Goal: Task Accomplishment & Management: Complete application form

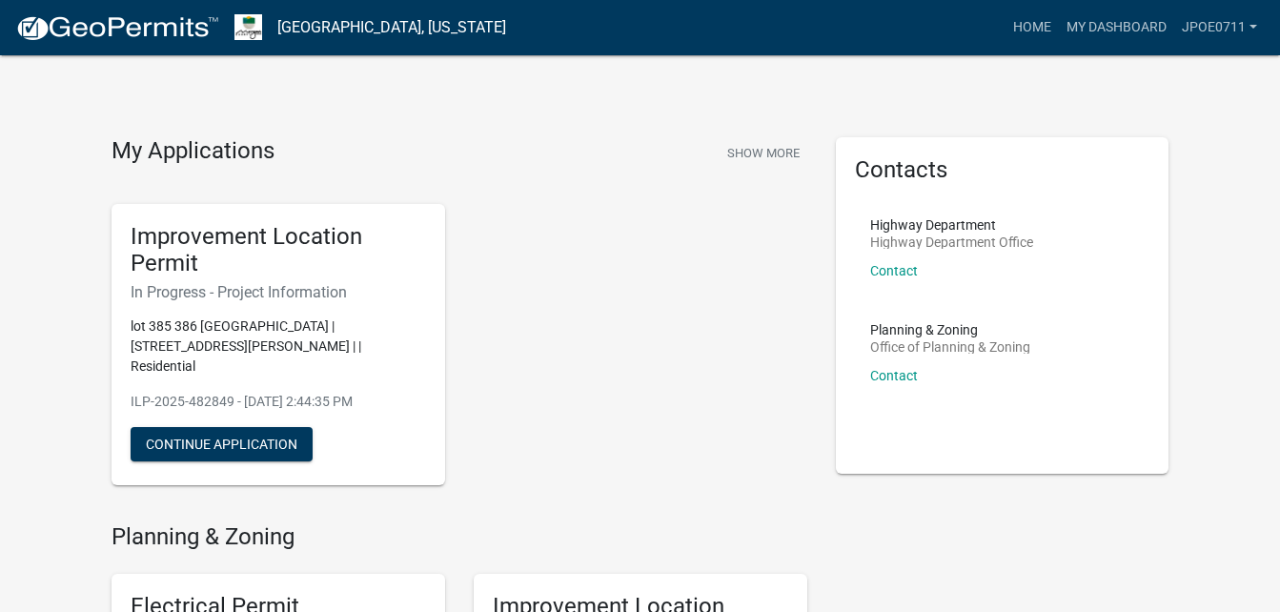
scroll to position [95, 0]
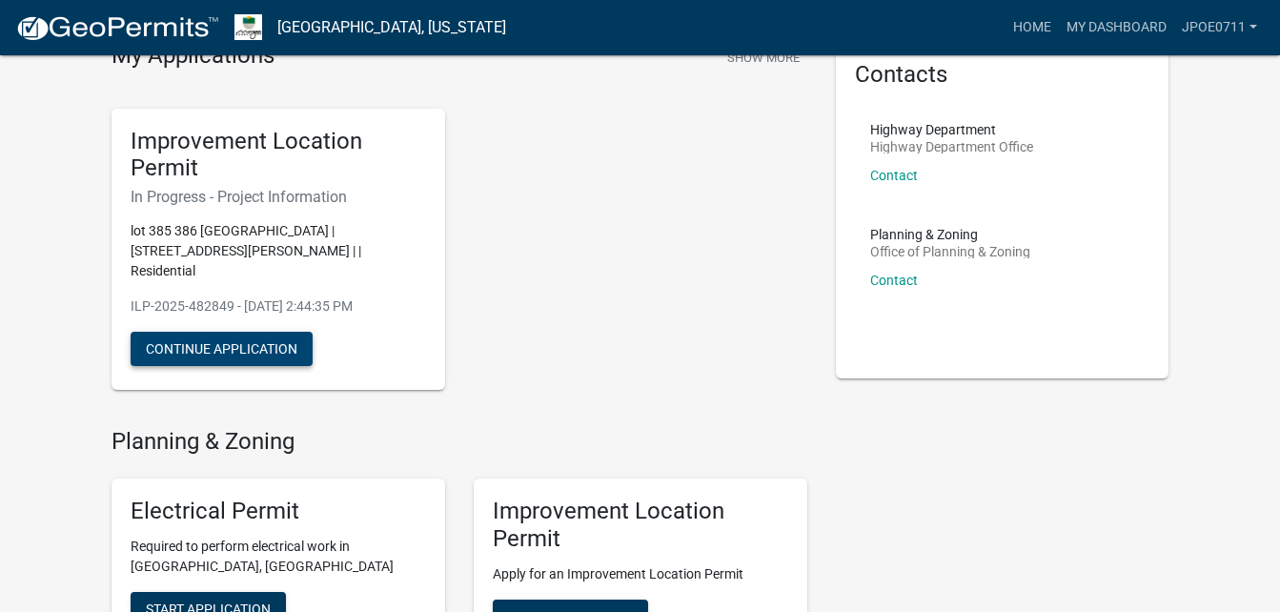
click at [249, 332] on button "Continue Application" at bounding box center [222, 349] width 182 height 34
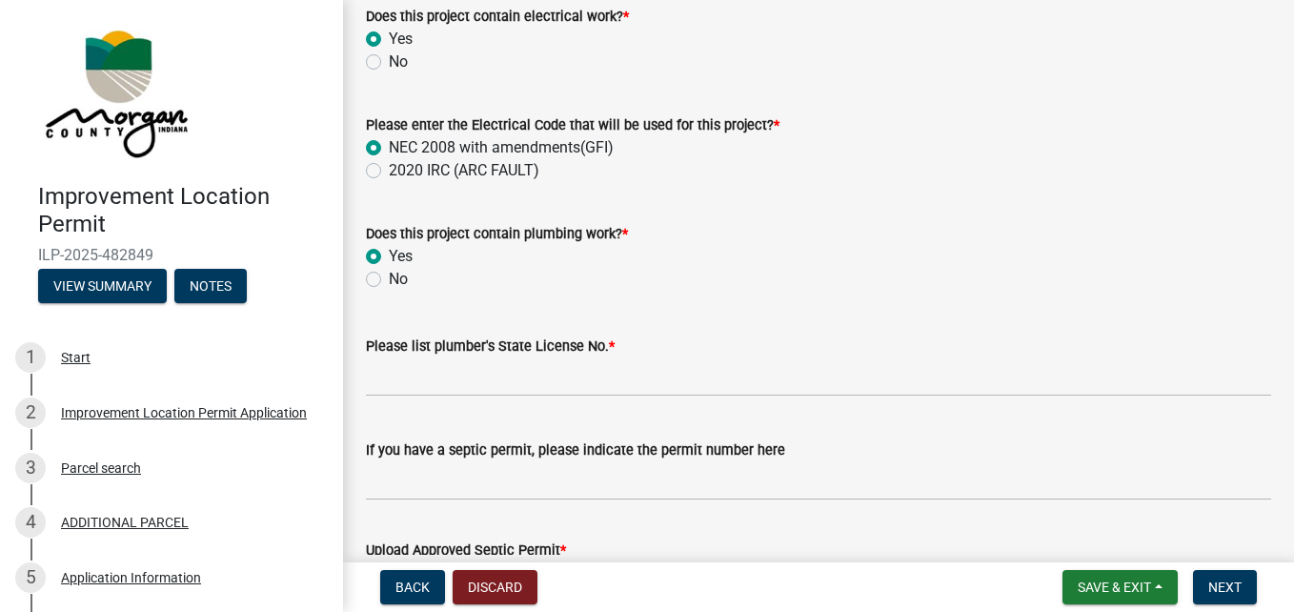
scroll to position [2954, 0]
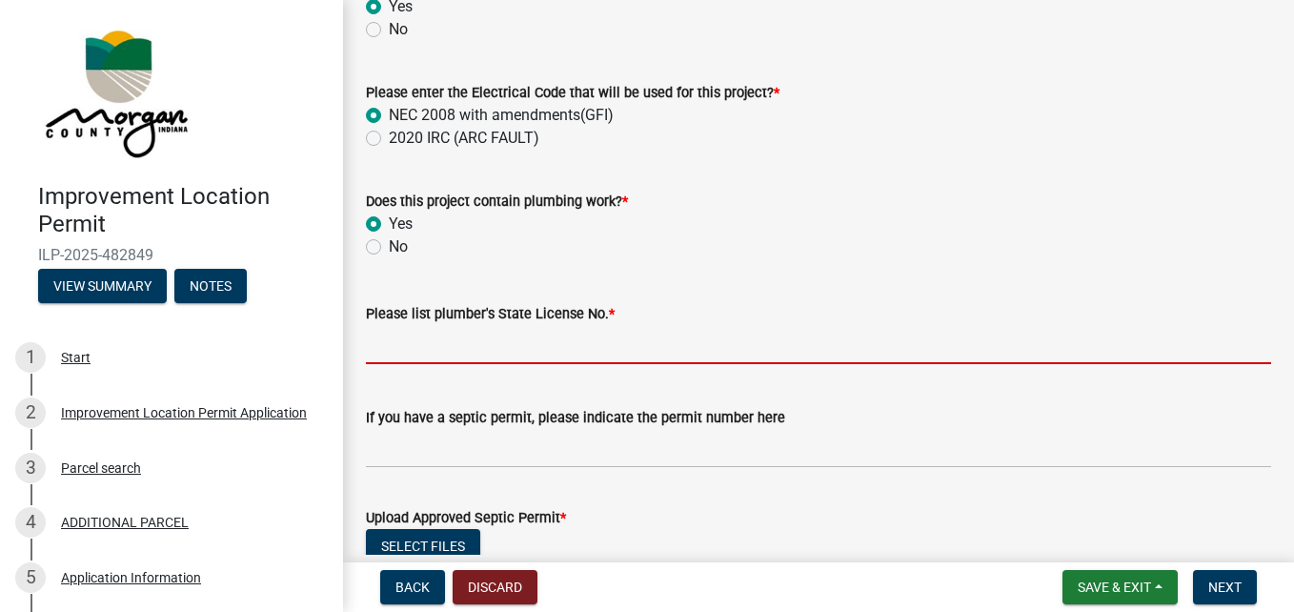
click at [386, 349] on input "Please list plumber's State License No. *" at bounding box center [818, 344] width 905 height 39
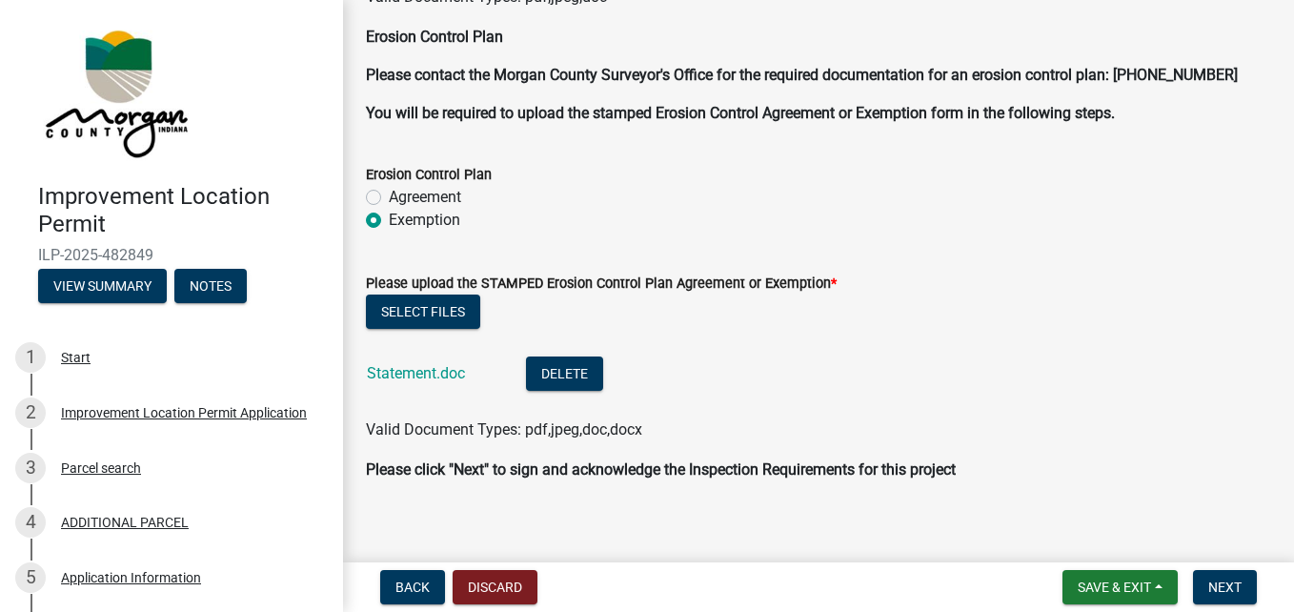
scroll to position [5113, 0]
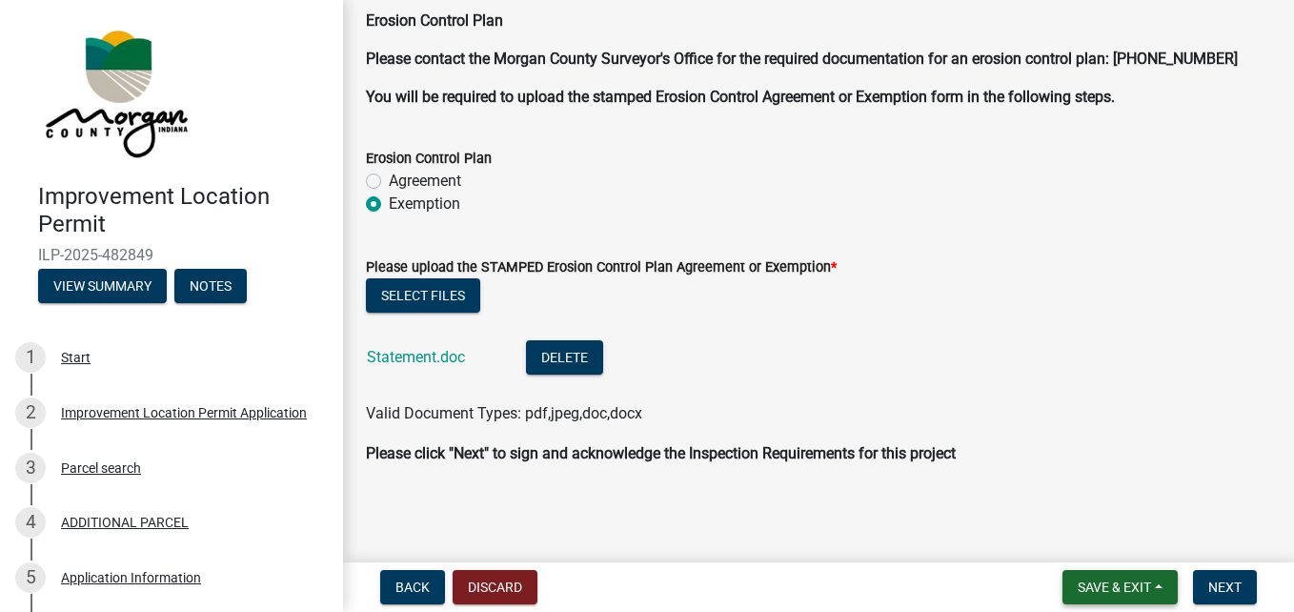
type input "PC11400053 First Response Plumbing"
click at [1124, 591] on span "Save & Exit" at bounding box center [1114, 586] width 73 height 15
click at [1084, 483] on button "Save" at bounding box center [1101, 492] width 152 height 46
click at [1213, 592] on span "Next" at bounding box center [1224, 586] width 33 height 15
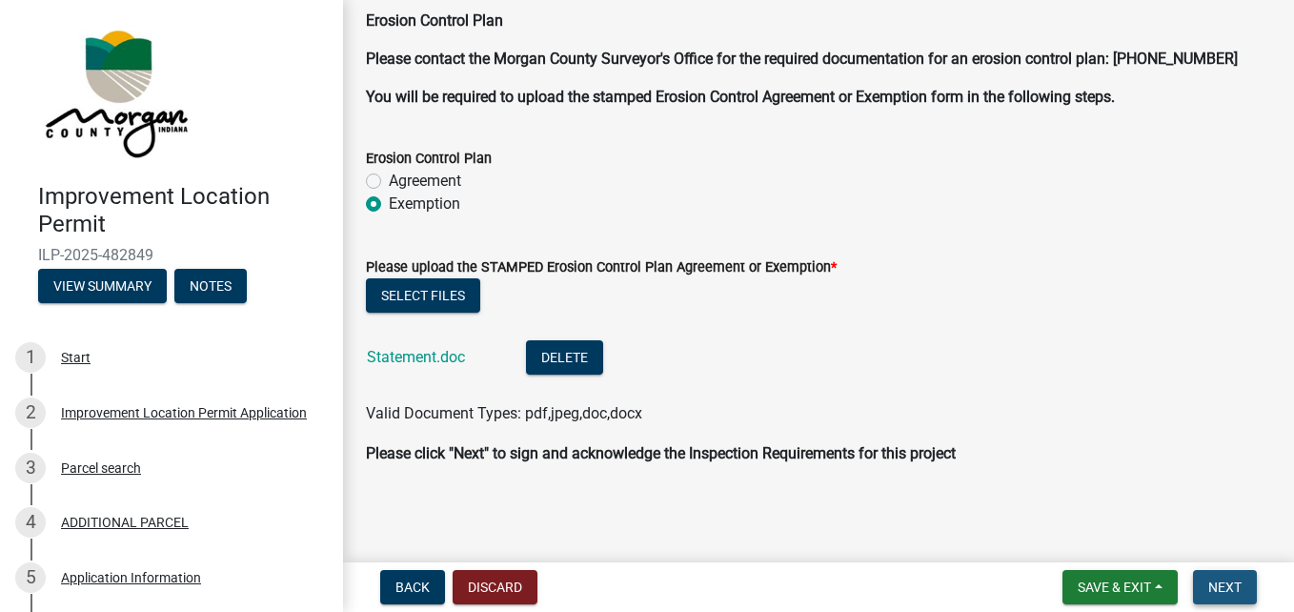
click at [1222, 583] on span "Next" at bounding box center [1224, 586] width 33 height 15
click at [1236, 584] on span "Next" at bounding box center [1224, 586] width 33 height 15
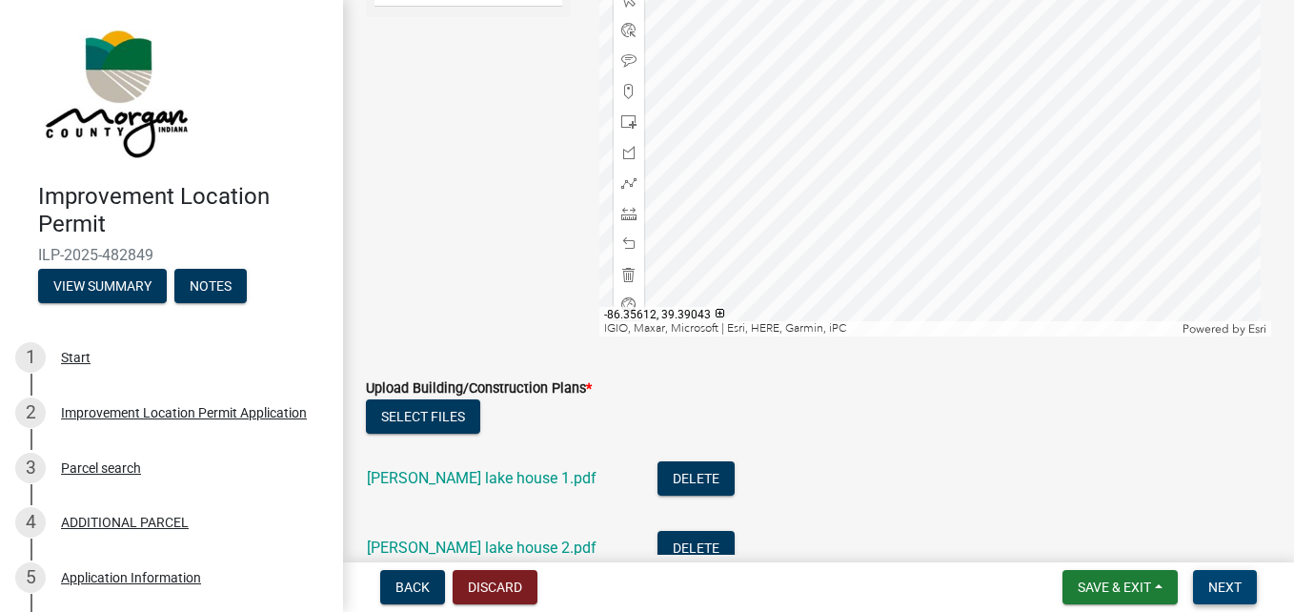
scroll to position [4179, 0]
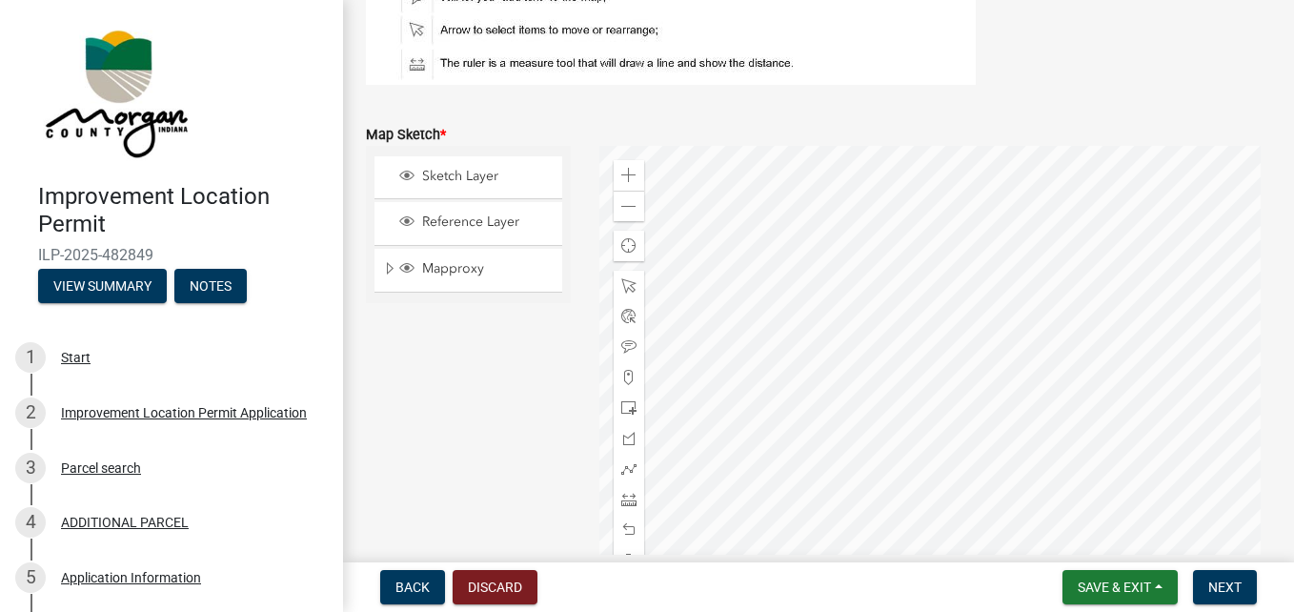
click at [965, 378] on div at bounding box center [935, 384] width 672 height 476
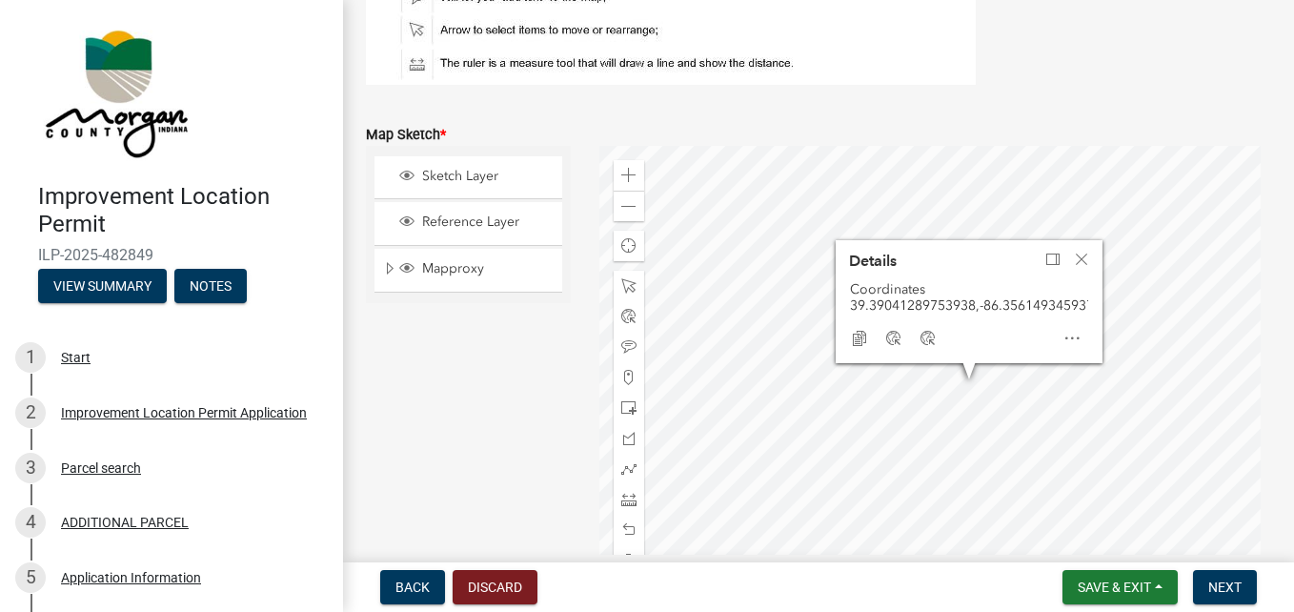
click at [986, 320] on div "Copy Coordinates Google Bing" at bounding box center [968, 338] width 253 height 38
click at [852, 331] on span "Copy Coordinates" at bounding box center [859, 338] width 15 height 15
click at [1072, 246] on div "Close" at bounding box center [1081, 259] width 29 height 27
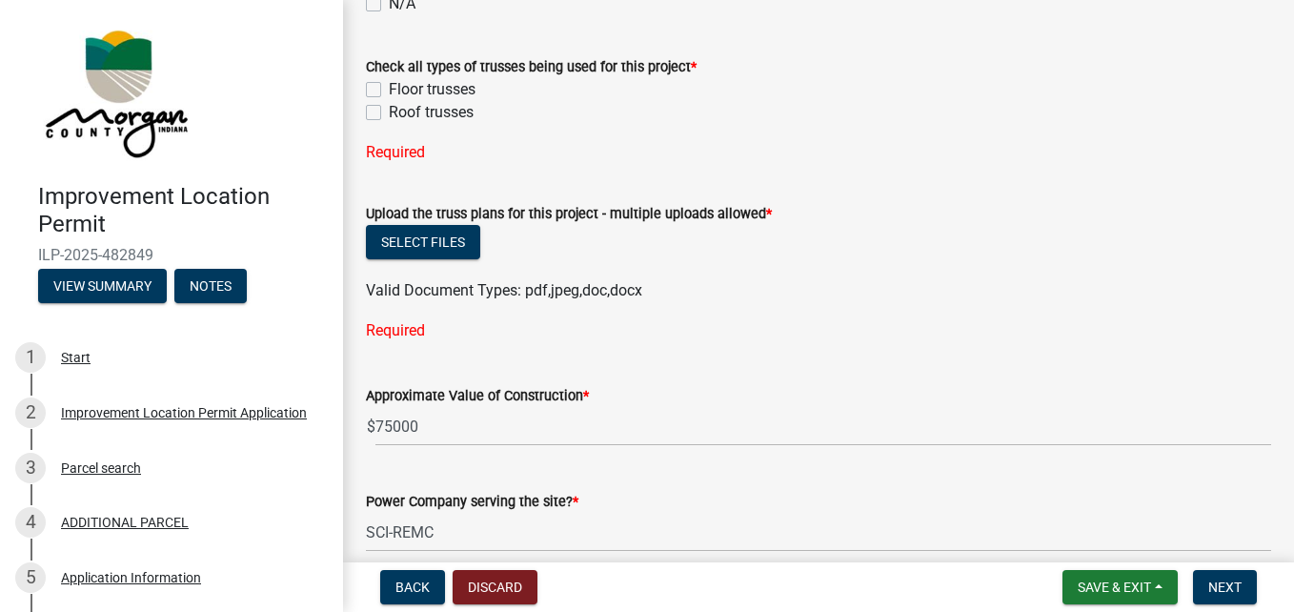
scroll to position [1865, 0]
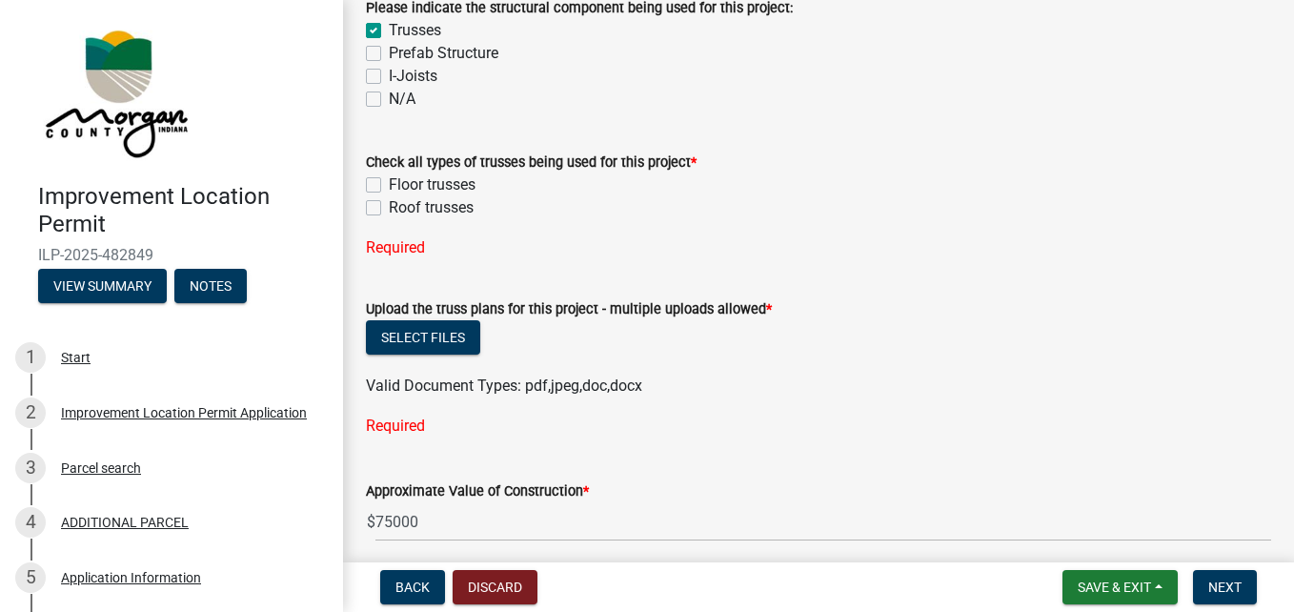
click at [389, 96] on label "N/A" at bounding box center [402, 99] width 27 height 23
click at [389, 96] on input "N/A" at bounding box center [395, 94] width 12 height 12
checkbox input "true"
checkbox input "false"
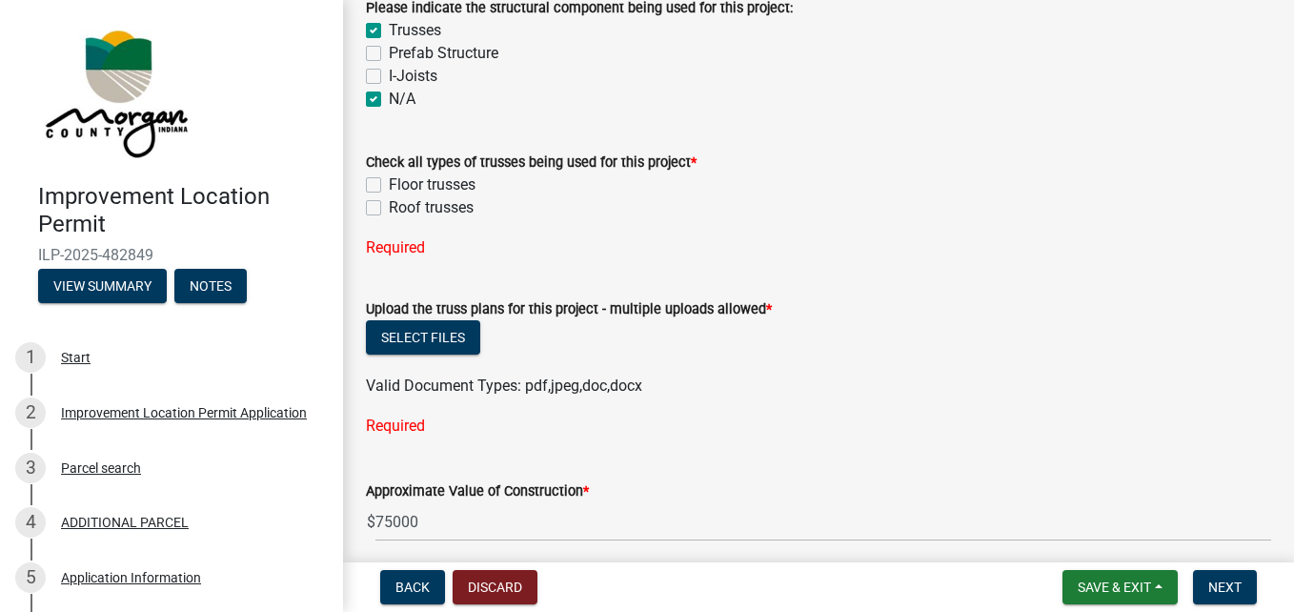
checkbox input "false"
checkbox input "true"
click at [389, 211] on label "Roof trusses" at bounding box center [431, 207] width 85 height 23
click at [389, 209] on input "Roof trusses" at bounding box center [395, 202] width 12 height 12
checkbox input "true"
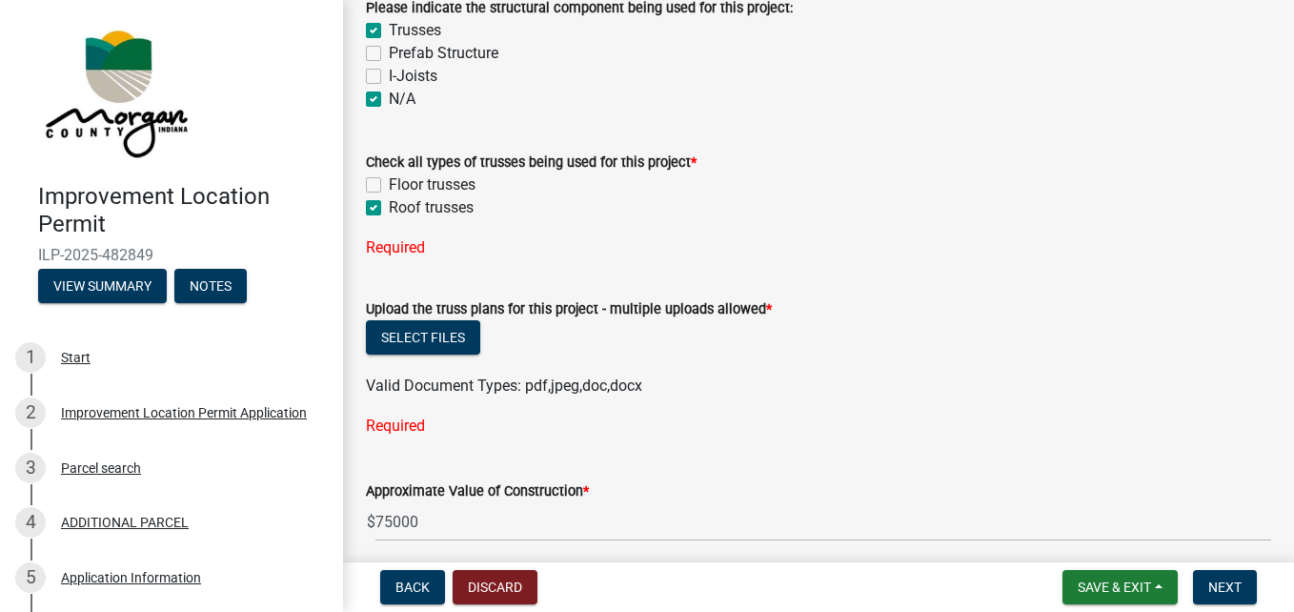
checkbox input "false"
checkbox input "true"
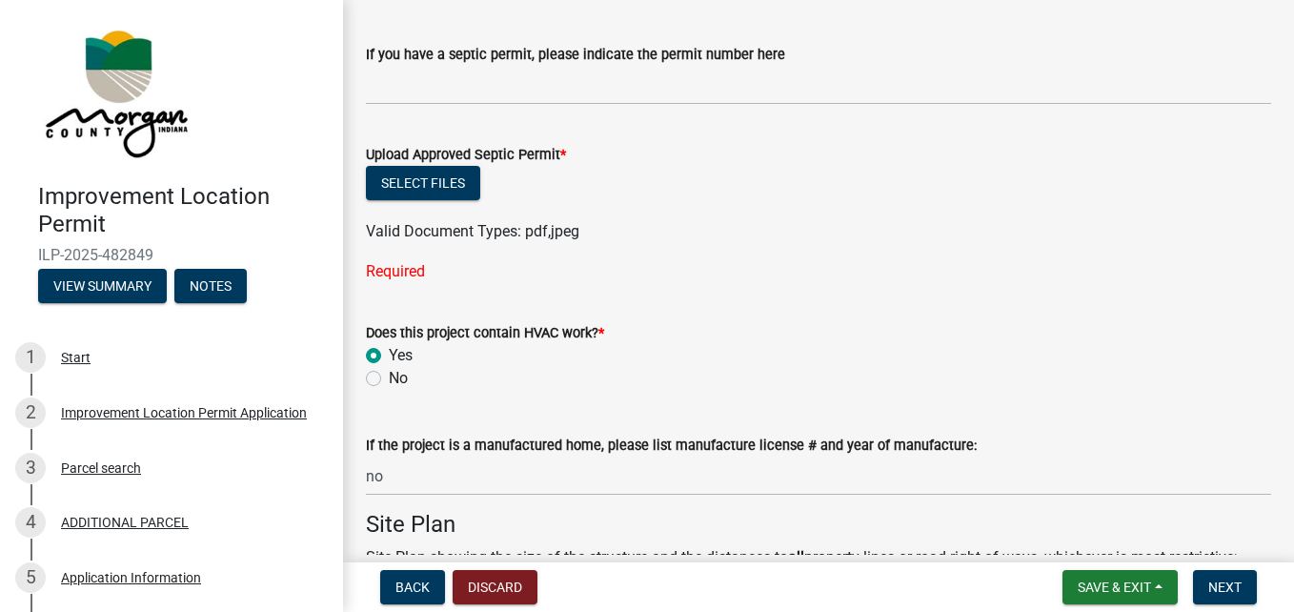
scroll to position [3389, 0]
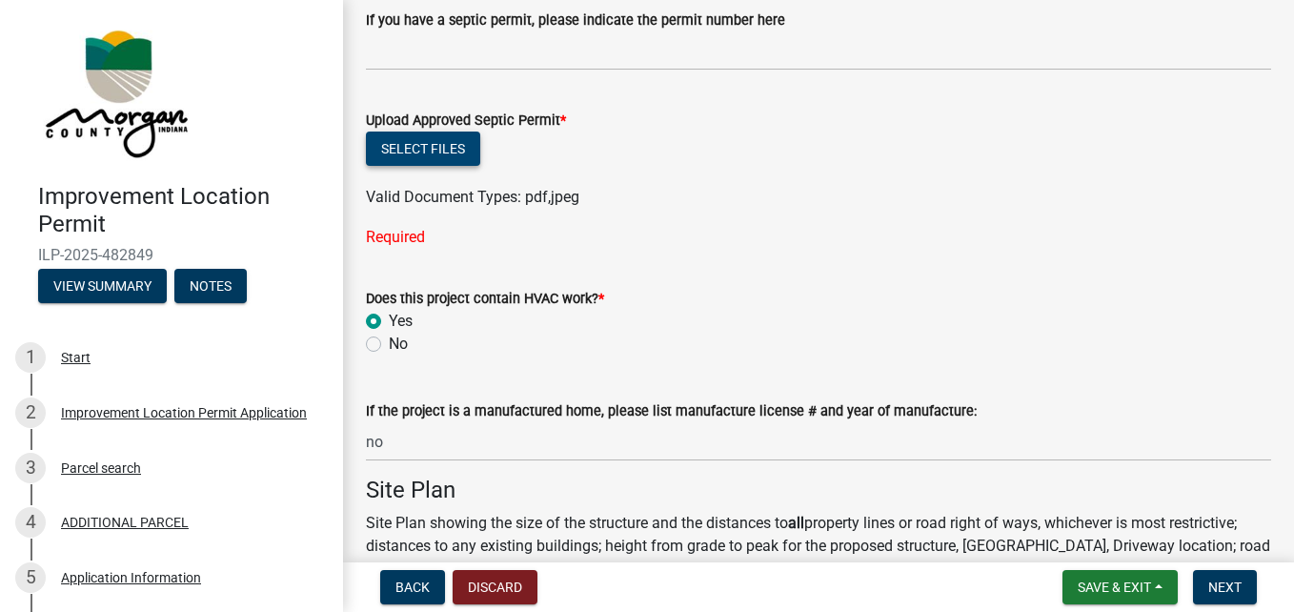
click at [430, 160] on button "Select files" at bounding box center [423, 148] width 114 height 34
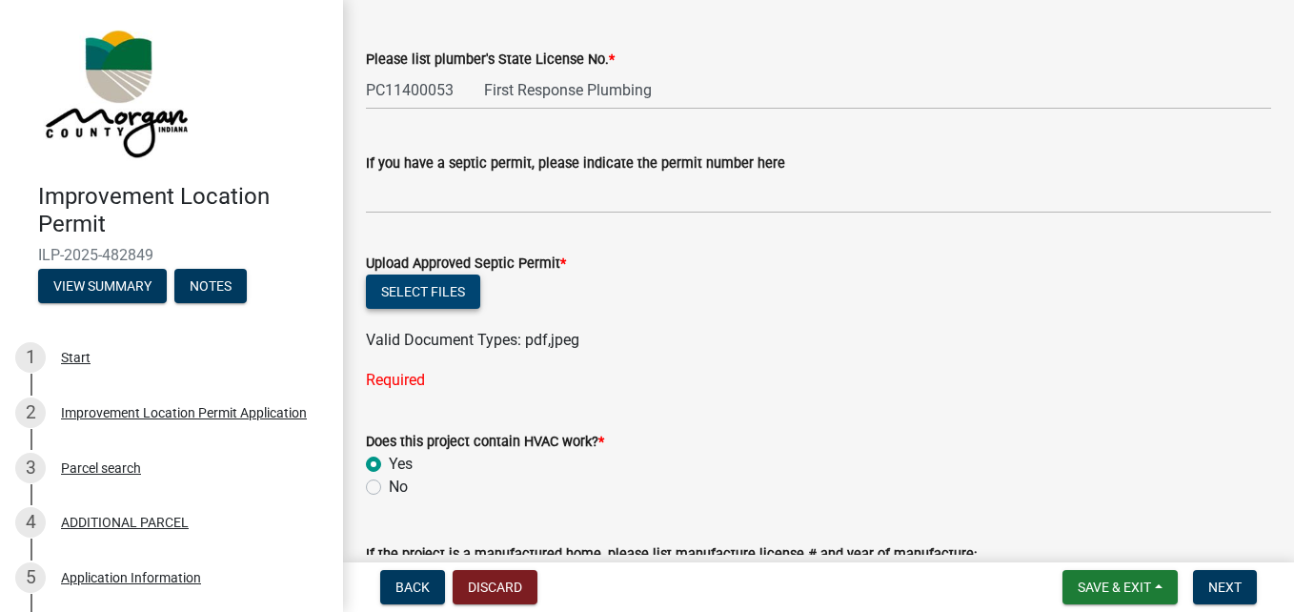
scroll to position [3199, 0]
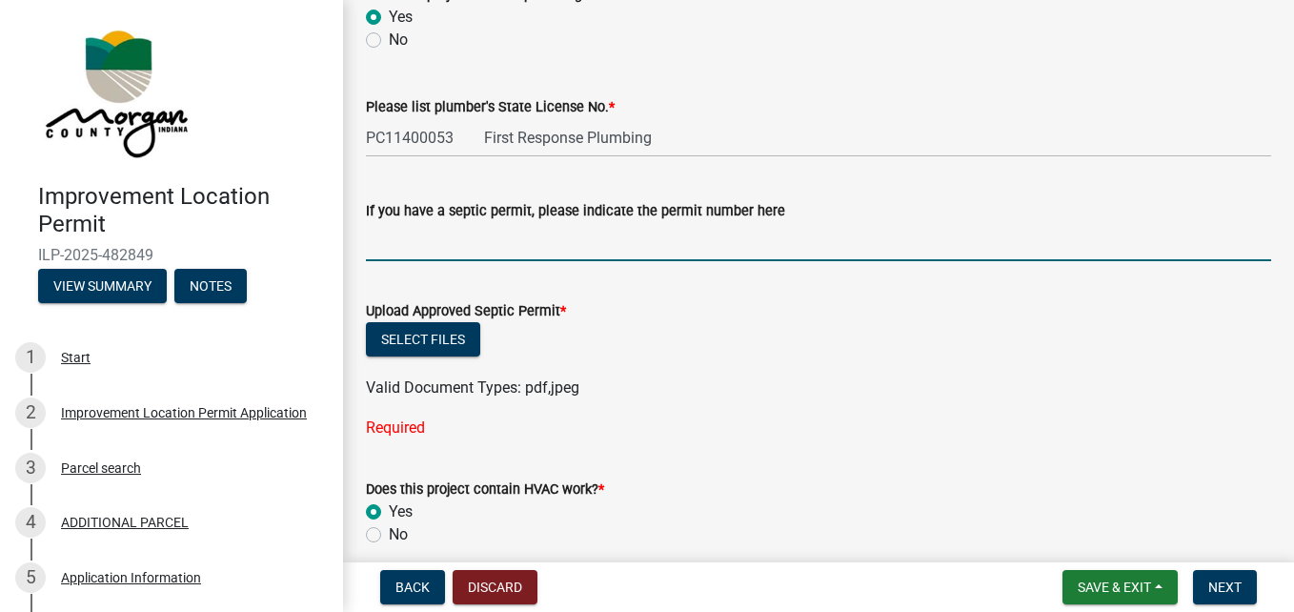
click at [399, 248] on input "If you have a septic permit, please indicate the permit number here" at bounding box center [818, 241] width 905 height 39
type input "A"
click at [367, 241] on input "n/A" at bounding box center [818, 241] width 905 height 39
click at [462, 288] on form "Upload Approved Septic Permit * Select files Valid Document Types: pdf,jpeg" at bounding box center [818, 337] width 905 height 123
click at [557, 250] on input "N/A" at bounding box center [818, 241] width 905 height 39
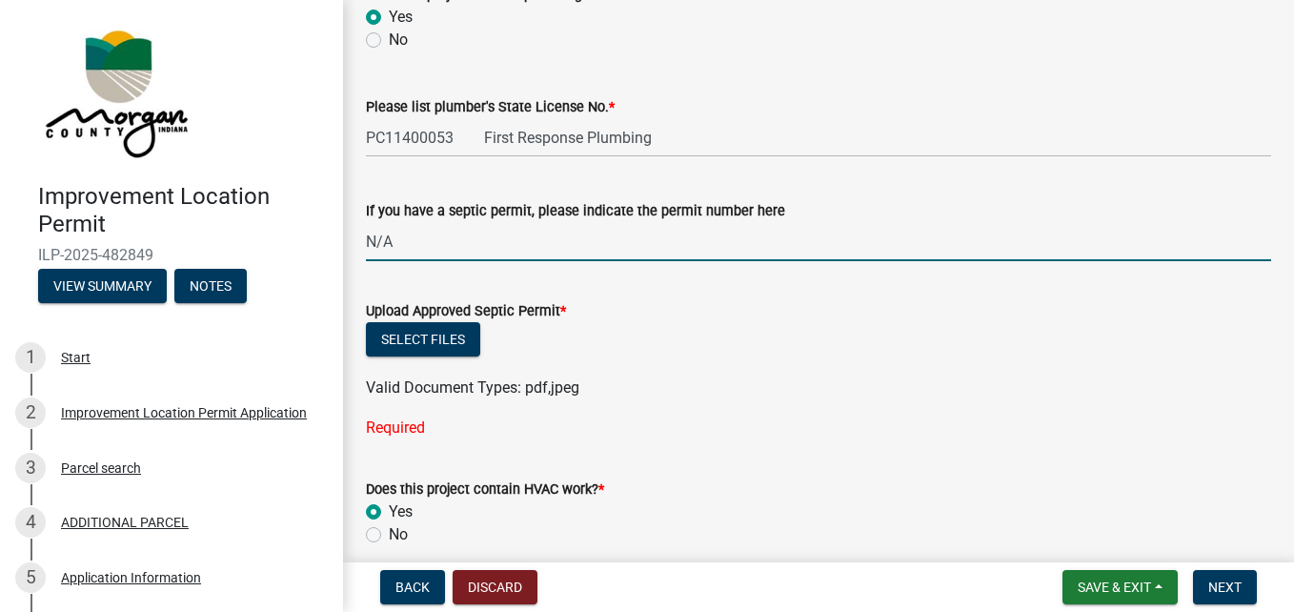
click at [557, 250] on input "N/A" at bounding box center [818, 241] width 905 height 39
type input "N/A"
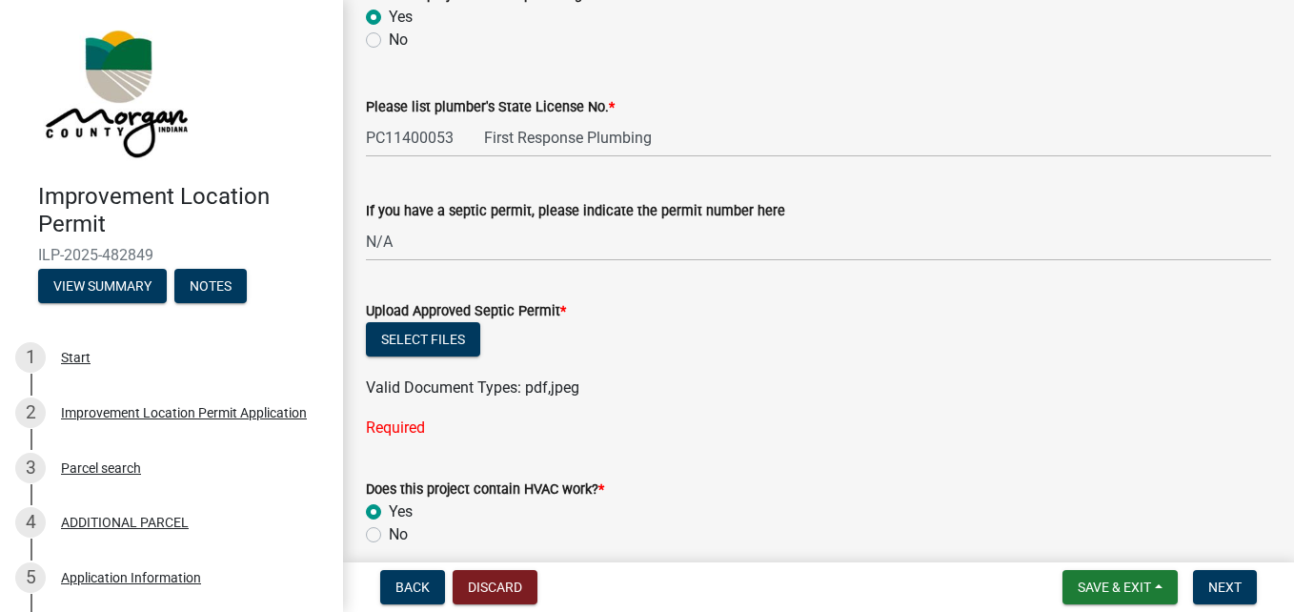
click at [589, 421] on div "Required" at bounding box center [818, 427] width 905 height 23
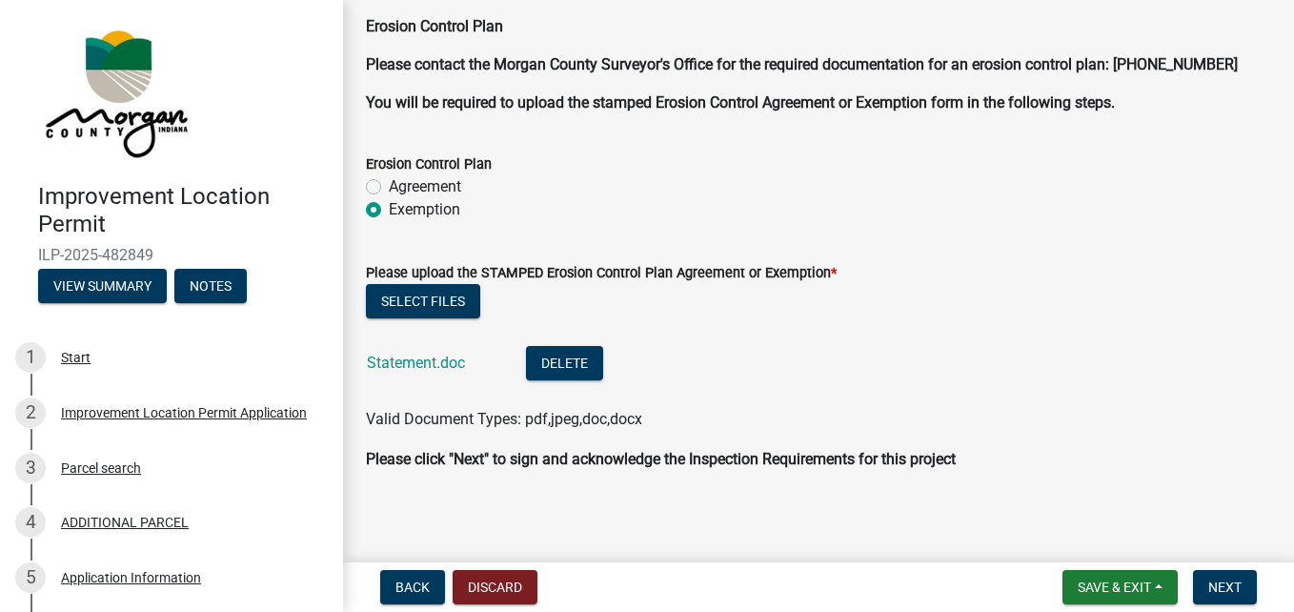
scroll to position [5189, 0]
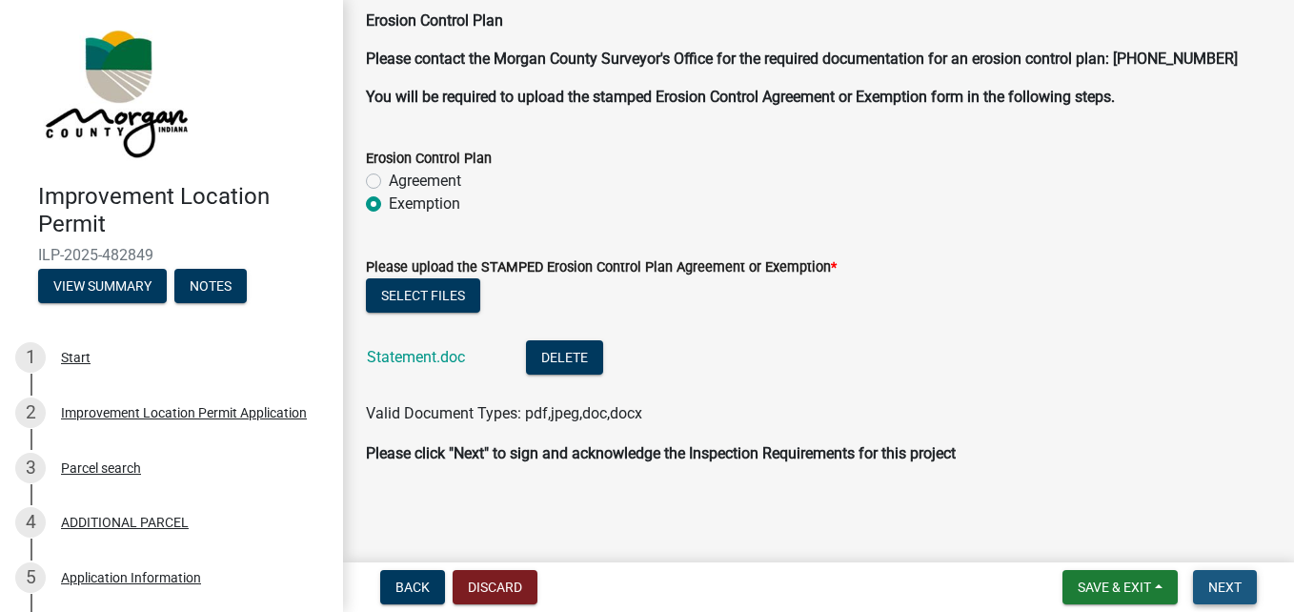
click at [1243, 583] on button "Next" at bounding box center [1225, 587] width 64 height 34
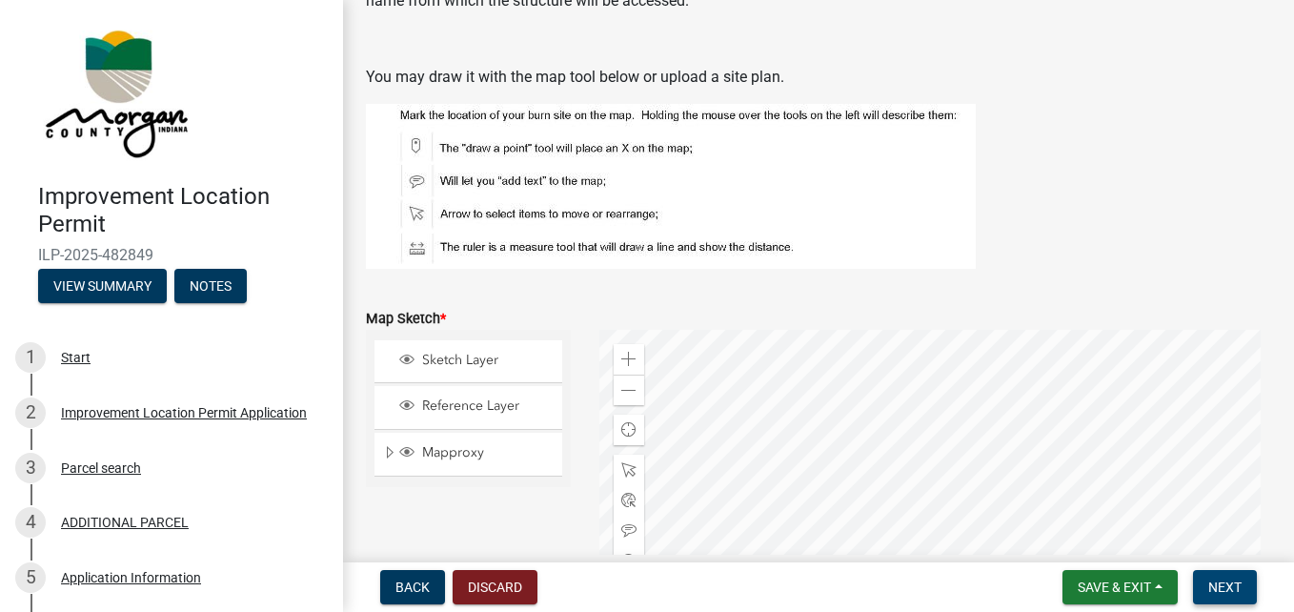
scroll to position [3855, 0]
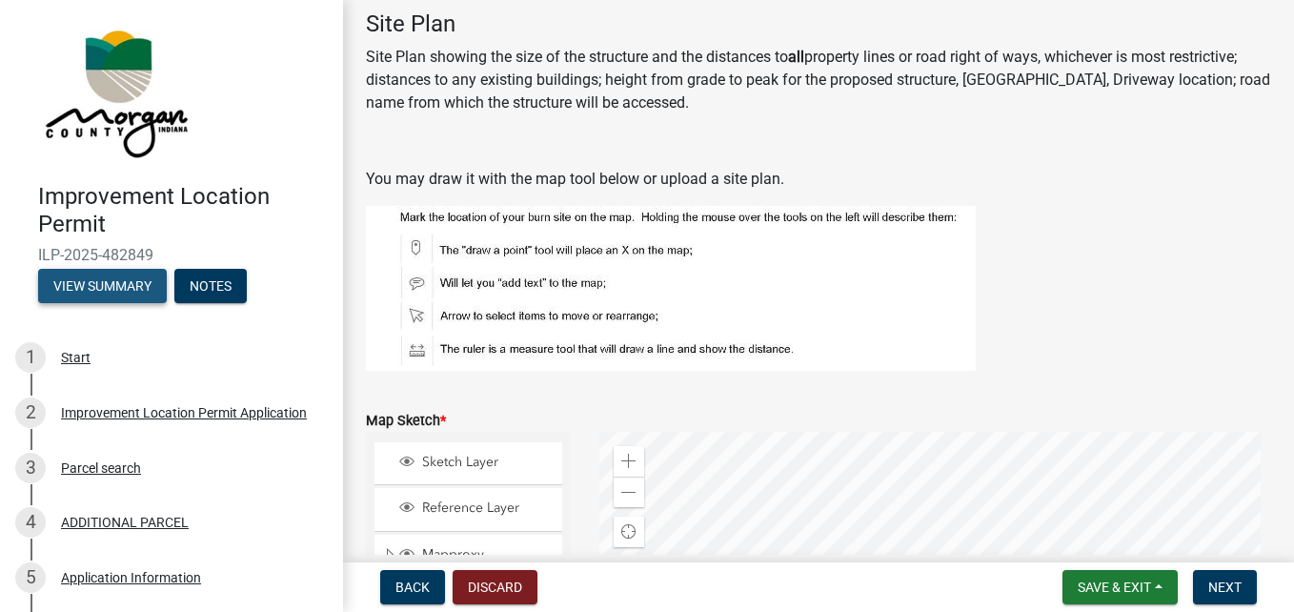
click at [113, 283] on button "View Summary" at bounding box center [102, 286] width 129 height 34
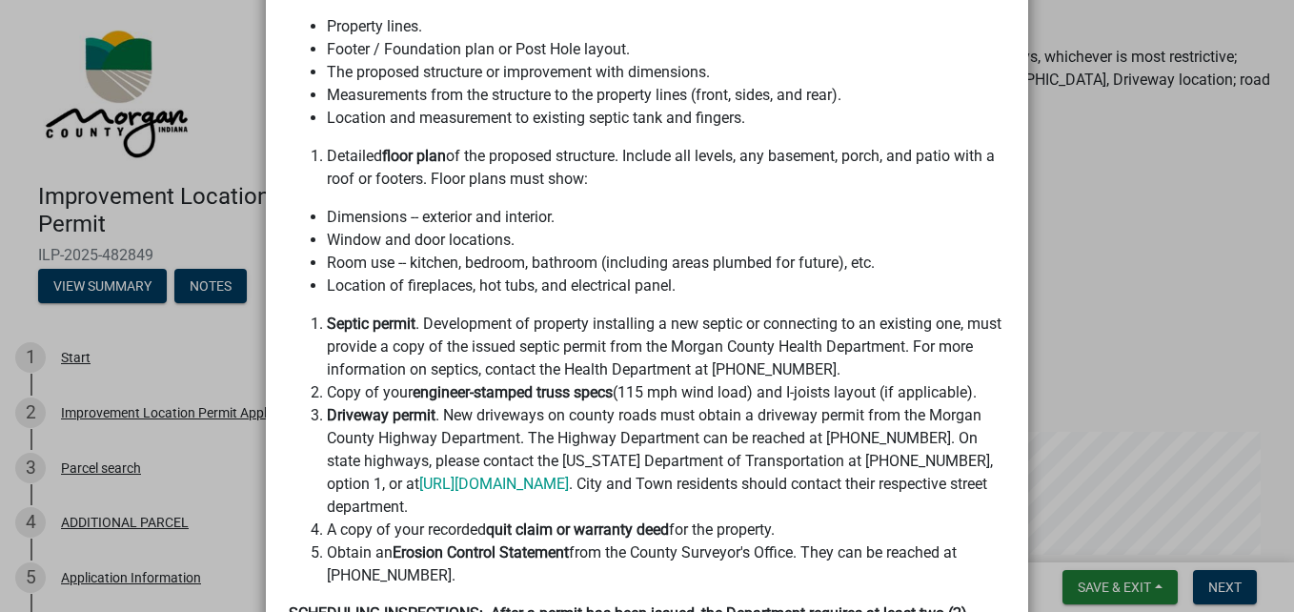
scroll to position [476, 0]
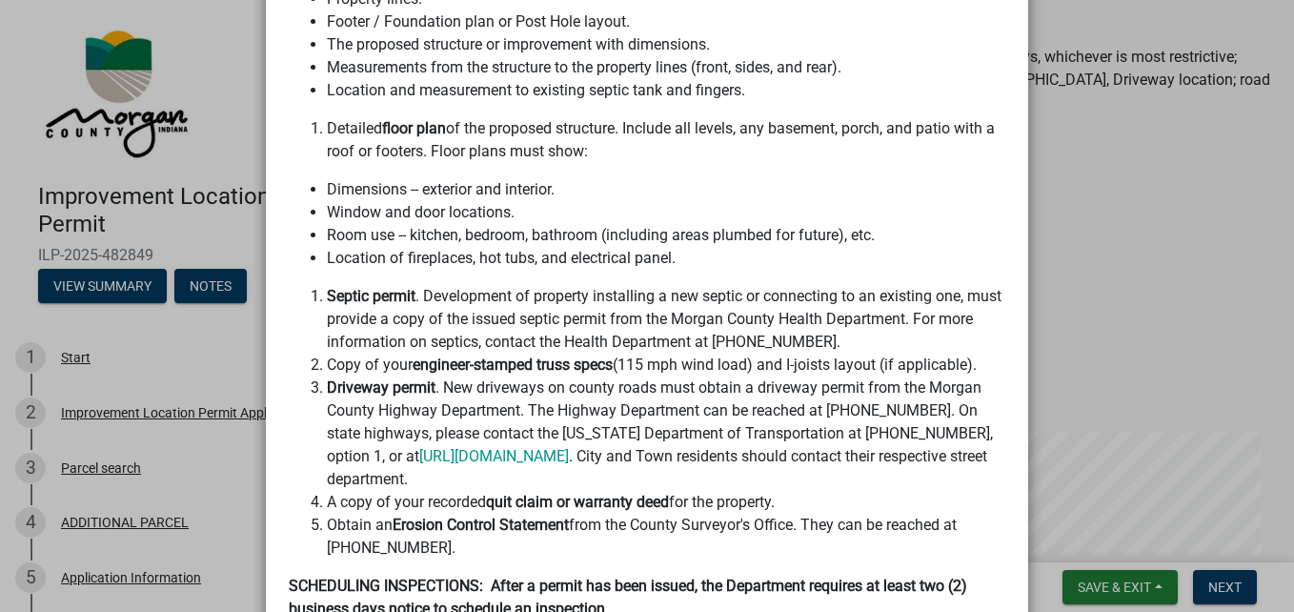
click at [154, 404] on ngb-modal-window "Summary × Printer Friendly Improvement Location Permit Application Parcel searc…" at bounding box center [647, 306] width 1294 height 612
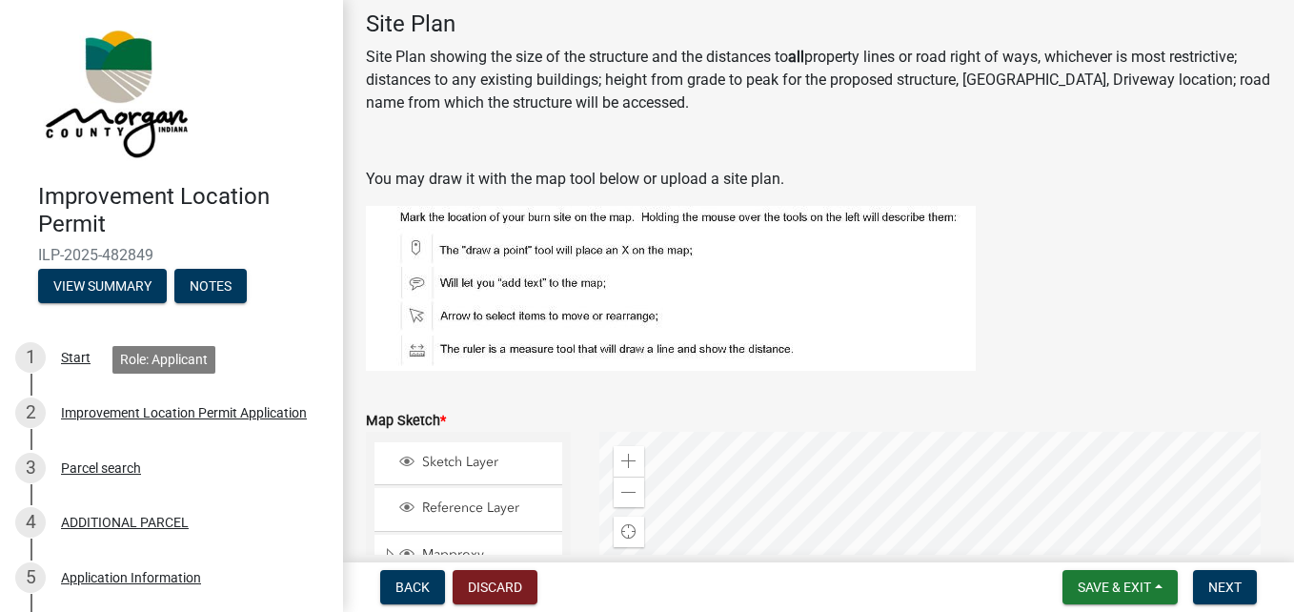
click at [154, 406] on div "Improvement Location Permit Application" at bounding box center [184, 412] width 246 height 13
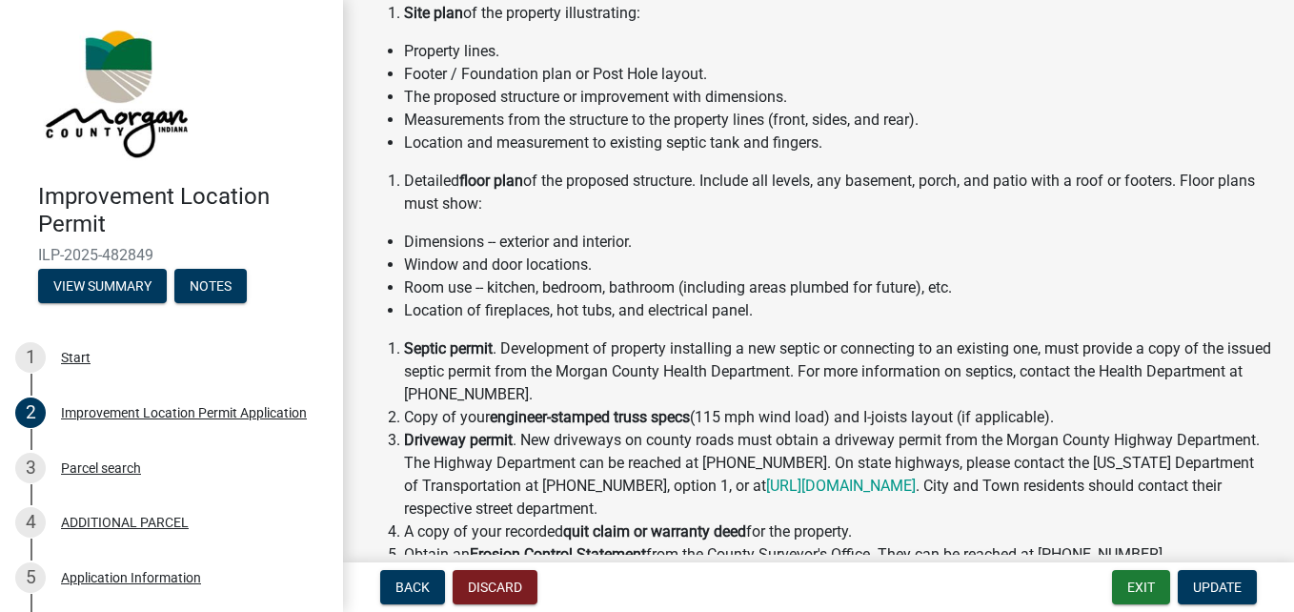
scroll to position [286, 0]
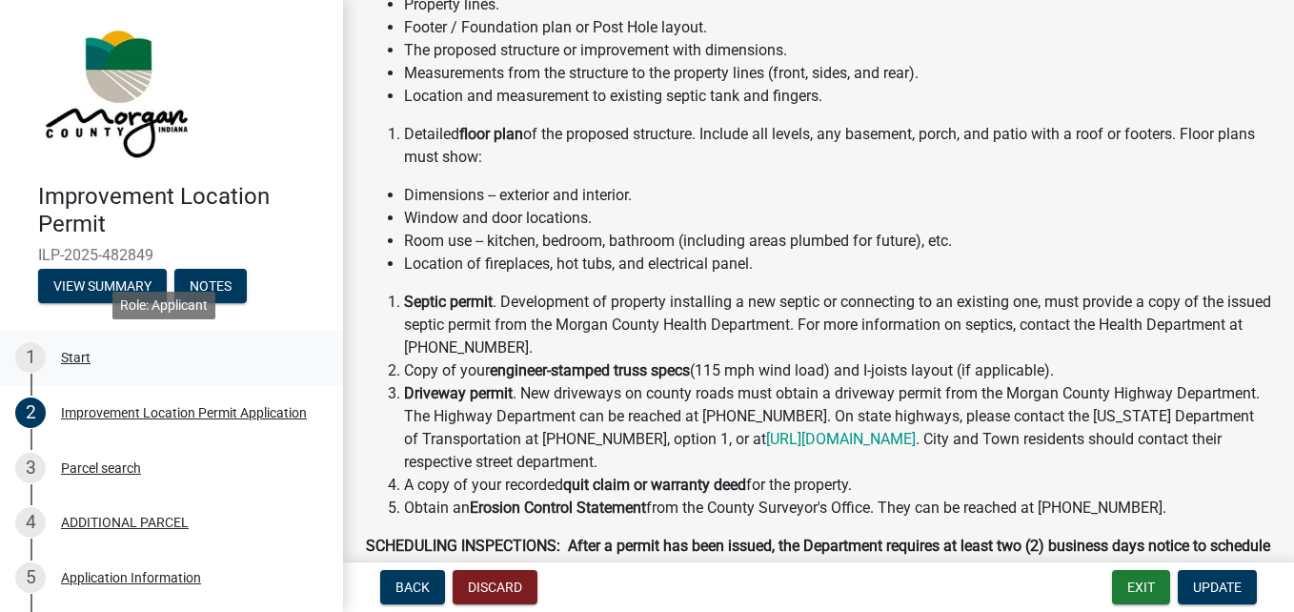
click at [85, 354] on div "Start" at bounding box center [76, 357] width 30 height 13
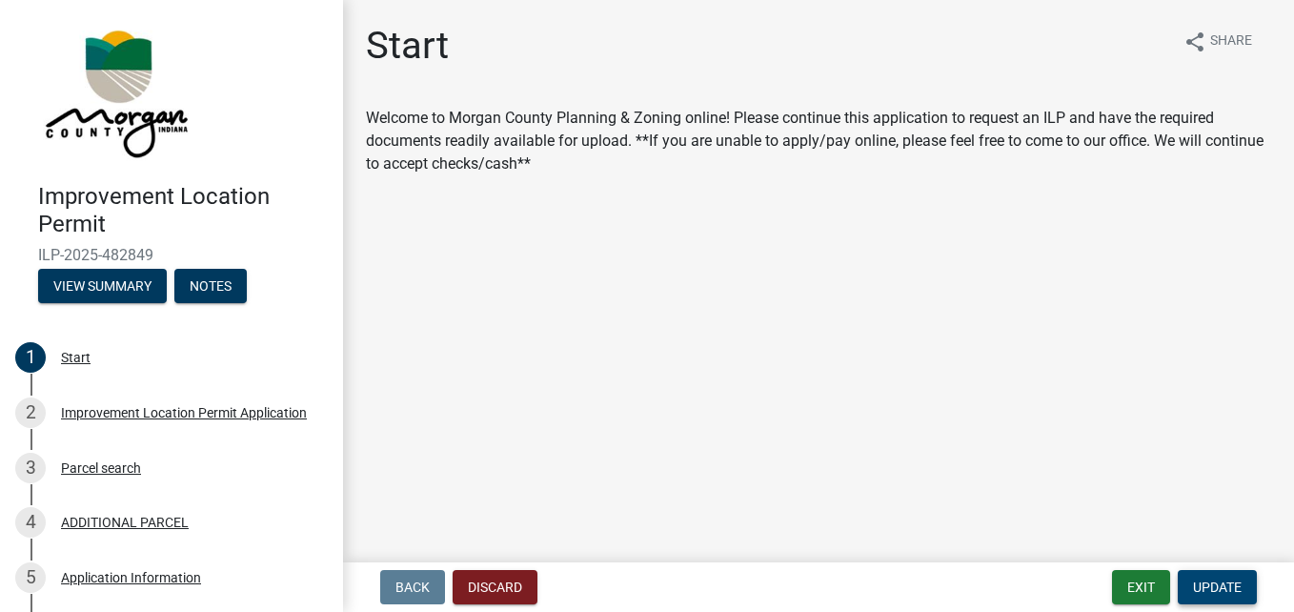
click at [1211, 587] on span "Update" at bounding box center [1217, 586] width 49 height 15
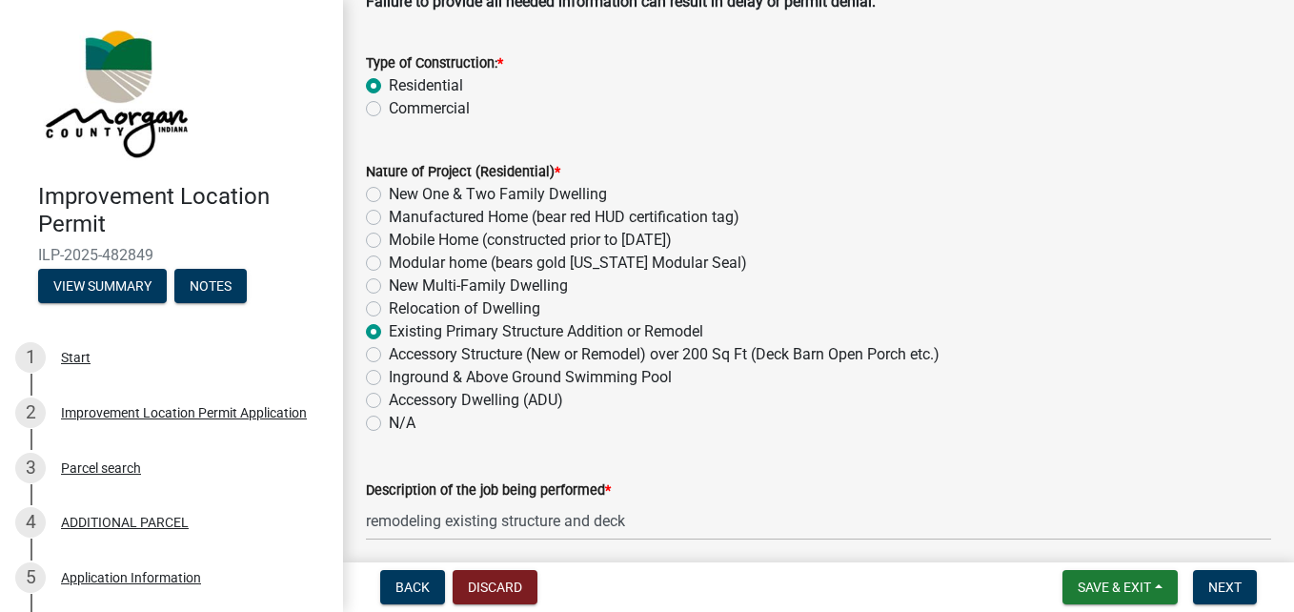
scroll to position [191, 0]
click at [1221, 585] on span "Next" at bounding box center [1224, 586] width 33 height 15
click at [1095, 580] on span "Save & Exit" at bounding box center [1114, 586] width 73 height 15
click at [1052, 488] on button "Save" at bounding box center [1101, 492] width 152 height 46
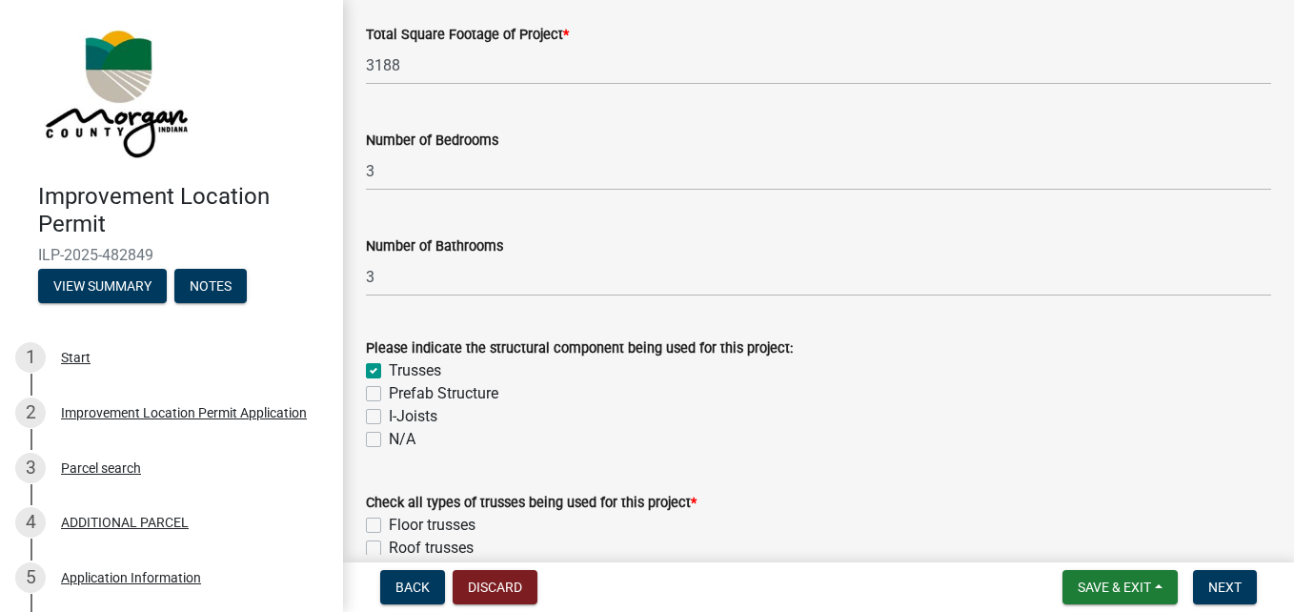
scroll to position [1620, 0]
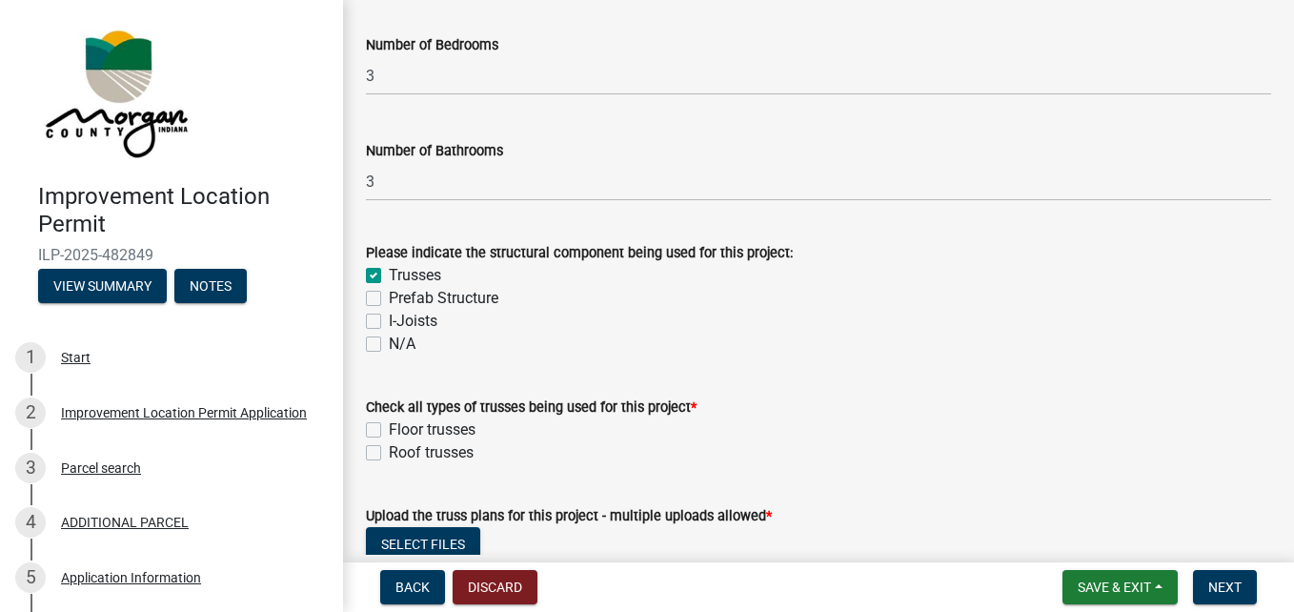
click at [389, 344] on label "N/A" at bounding box center [402, 344] width 27 height 23
click at [389, 344] on input "N/A" at bounding box center [395, 339] width 12 height 12
checkbox input "true"
checkbox input "false"
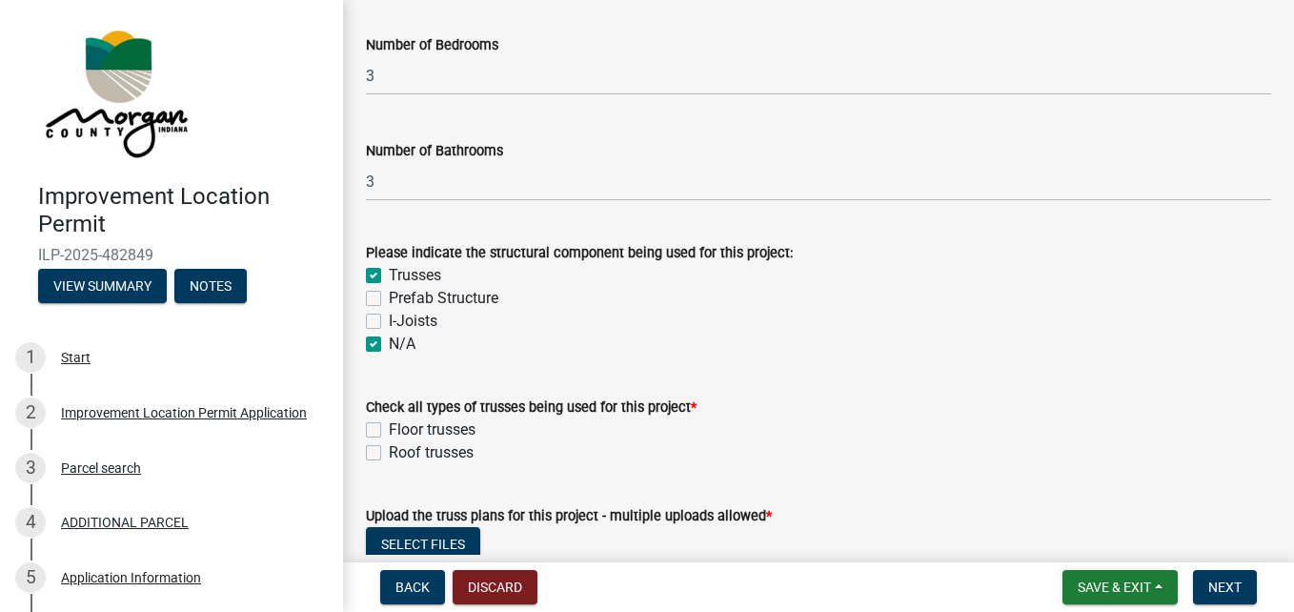
checkbox input "false"
checkbox input "true"
click at [389, 274] on label "Trusses" at bounding box center [415, 275] width 52 height 23
click at [389, 274] on input "Trusses" at bounding box center [395, 270] width 12 height 12
checkbox input "false"
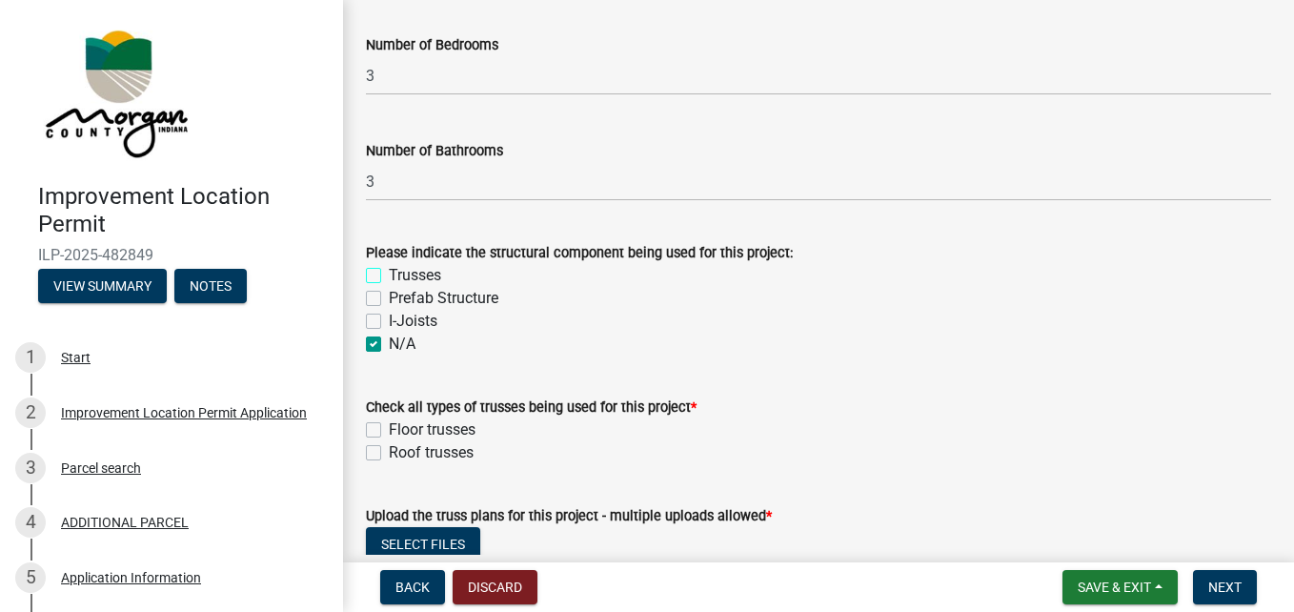
checkbox input "false"
checkbox input "true"
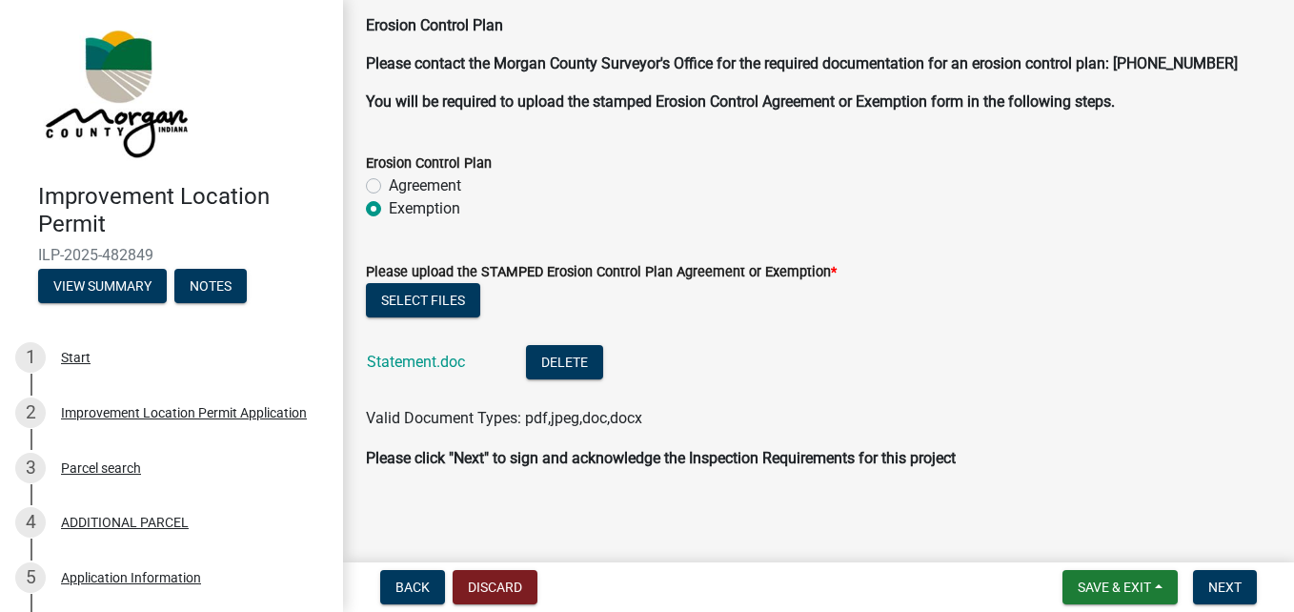
scroll to position [4864, 0]
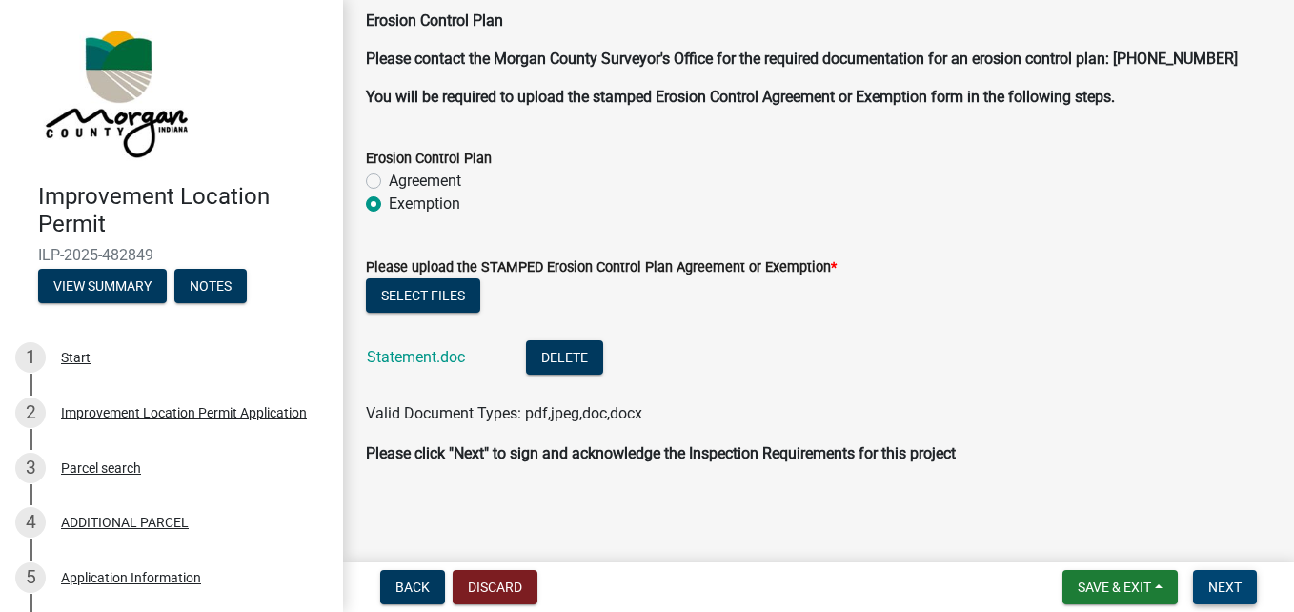
click at [1234, 591] on span "Next" at bounding box center [1224, 586] width 33 height 15
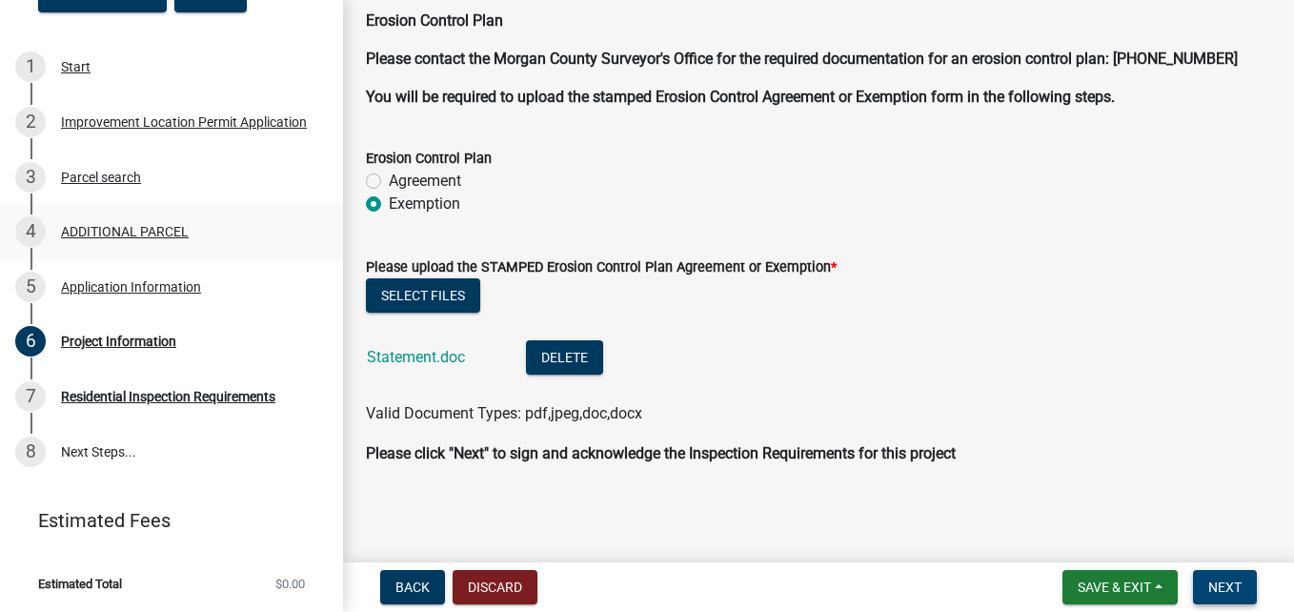
scroll to position [292, 0]
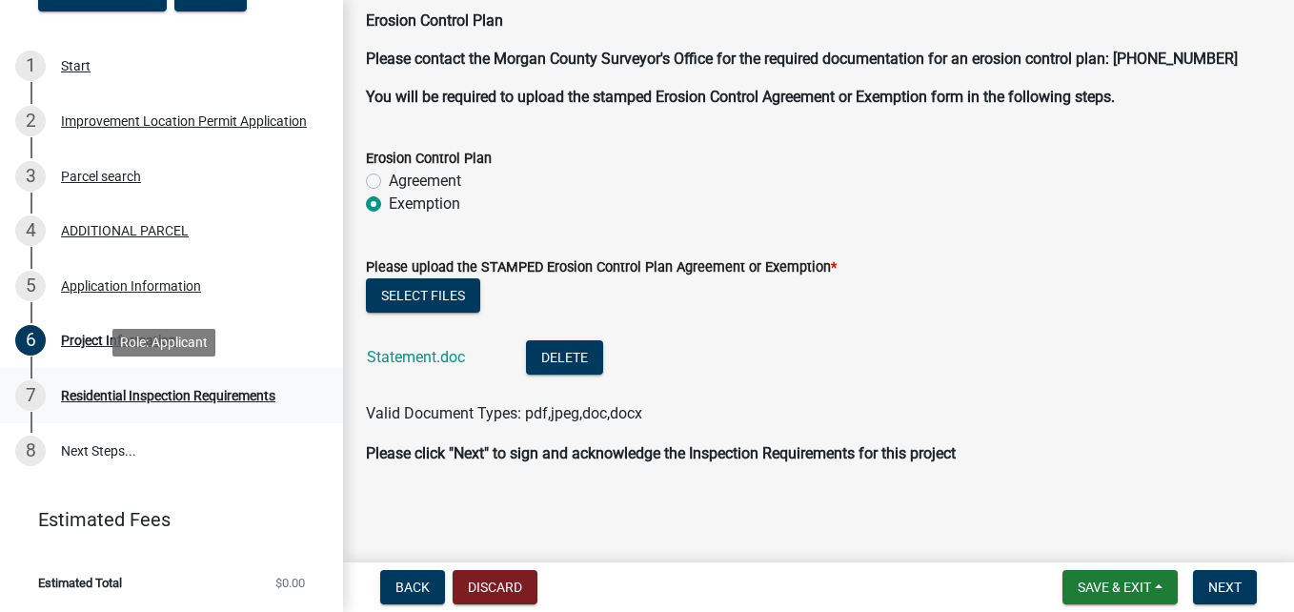
click at [116, 399] on div "Residential Inspection Requirements" at bounding box center [168, 395] width 214 height 13
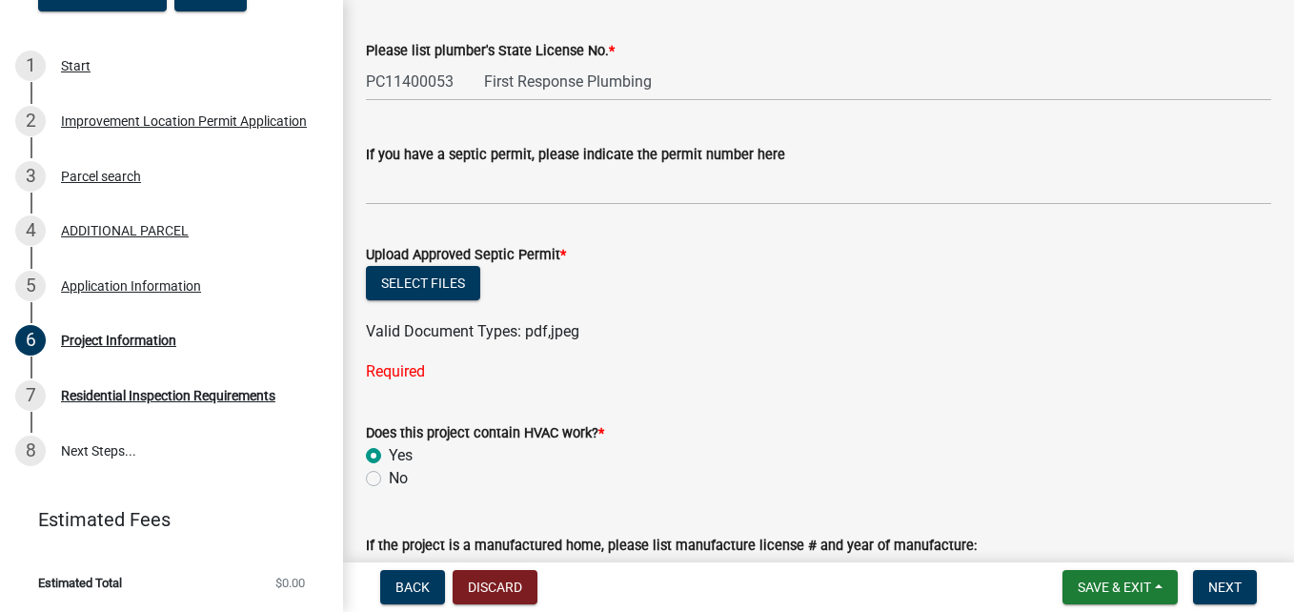
scroll to position [2997, 0]
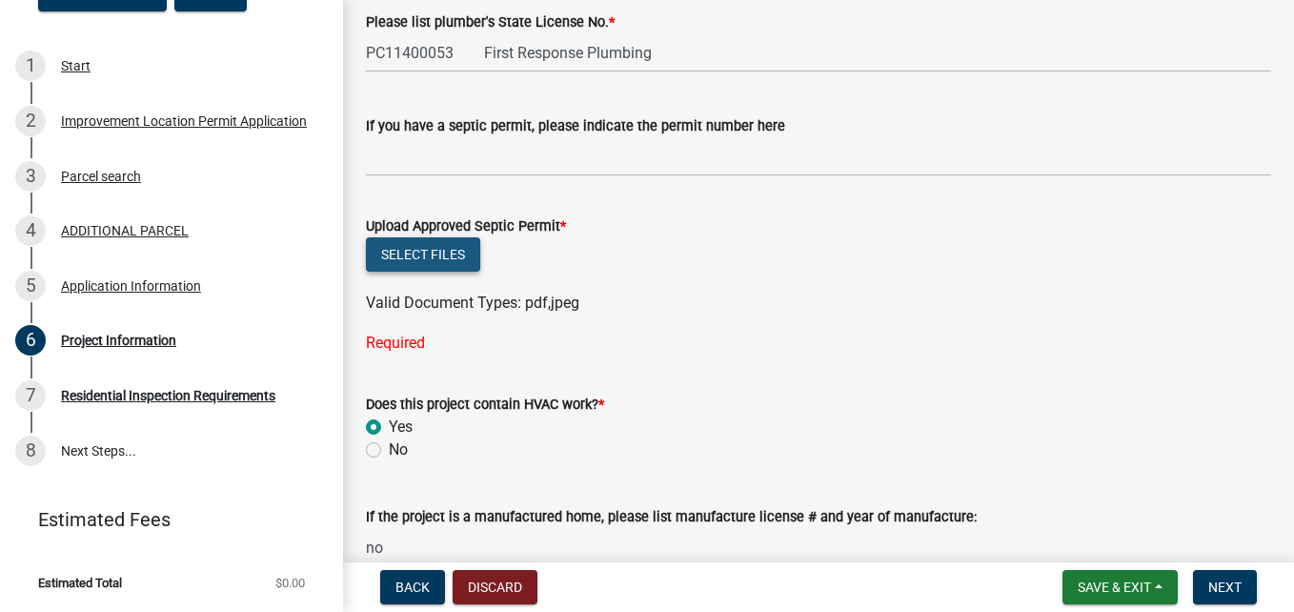
click at [424, 255] on button "Select files" at bounding box center [423, 254] width 114 height 34
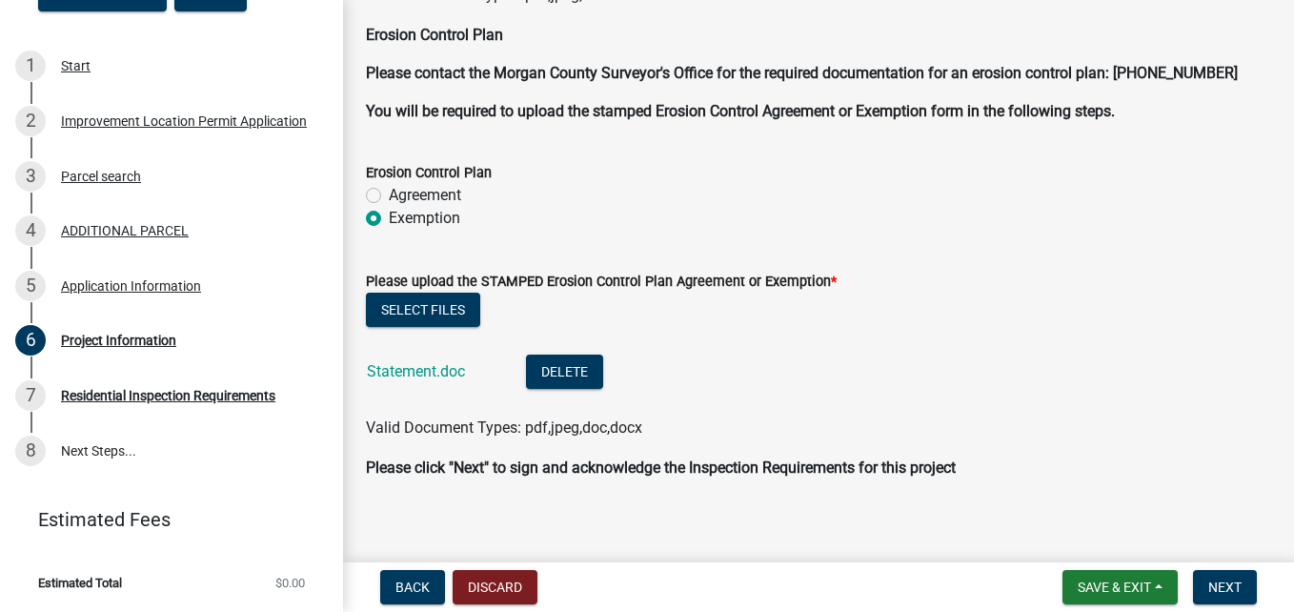
scroll to position [4934, 0]
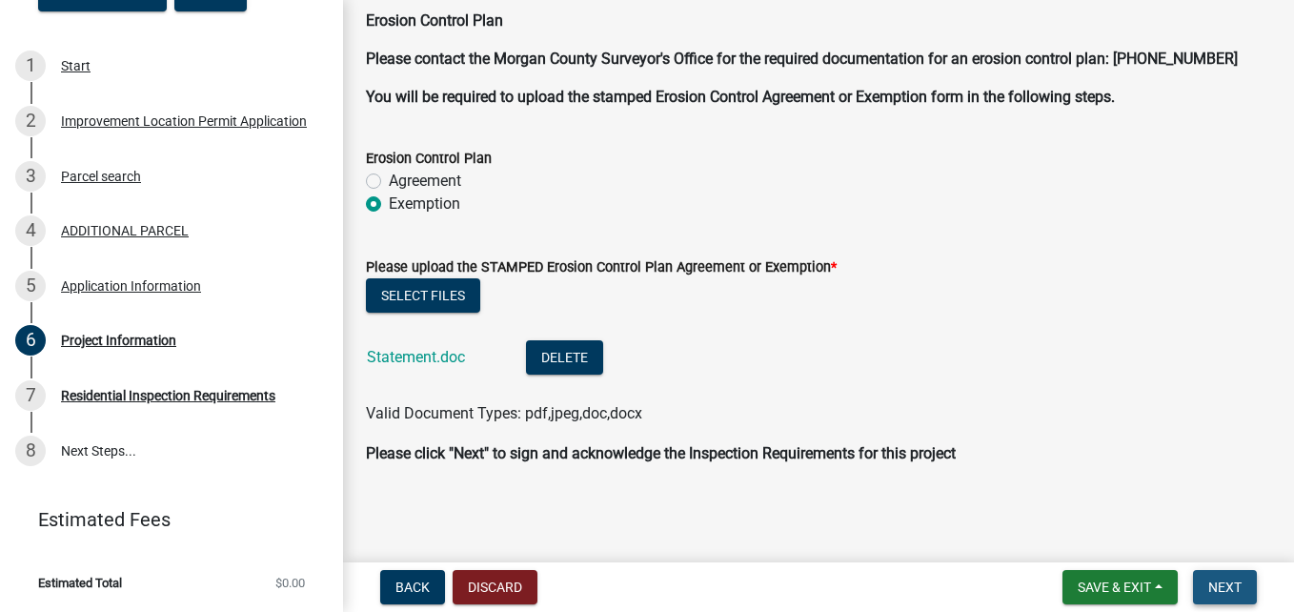
click at [1223, 584] on span "Next" at bounding box center [1224, 586] width 33 height 15
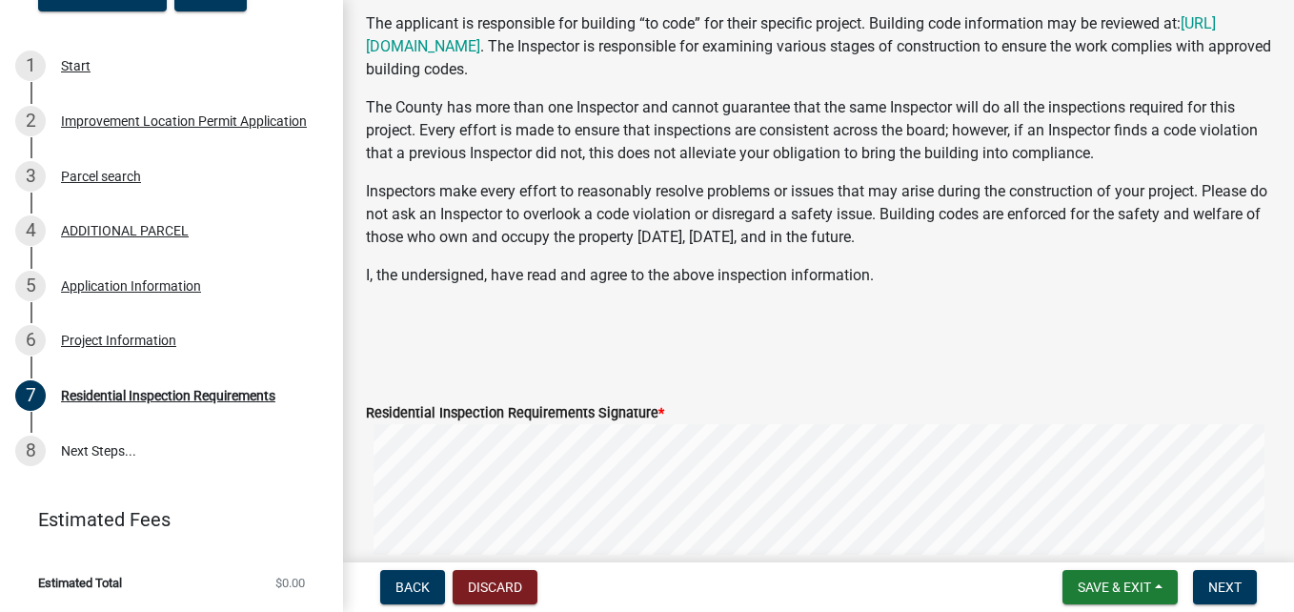
scroll to position [476, 0]
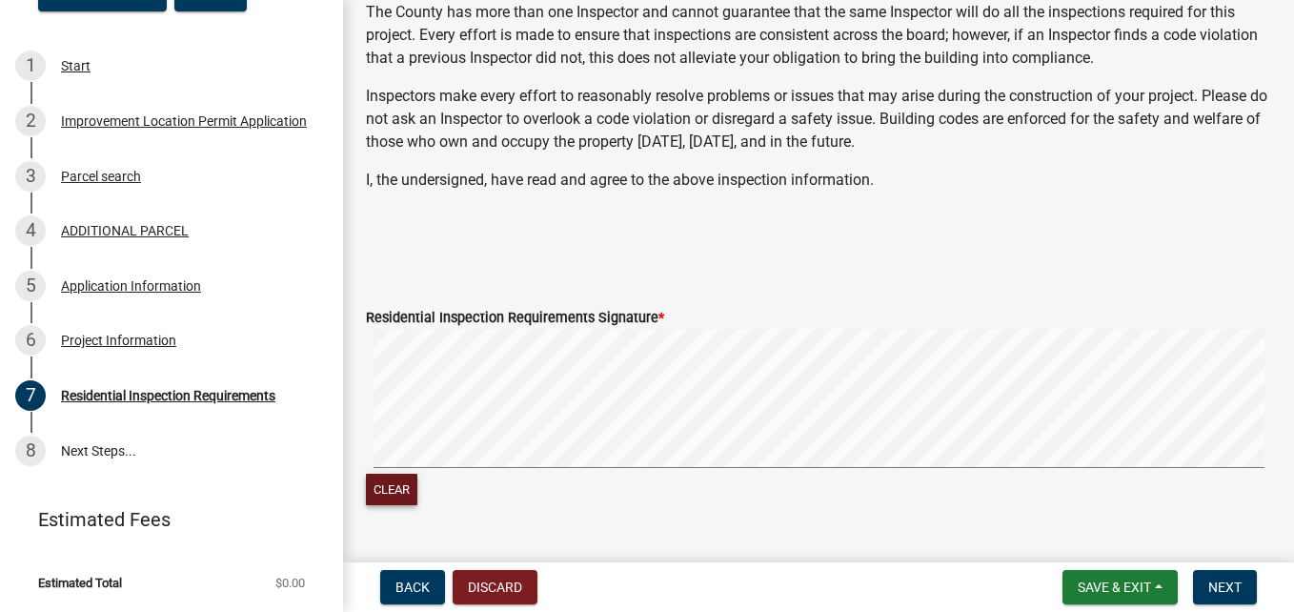
click at [397, 494] on button "Clear" at bounding box center [391, 489] width 51 height 31
click at [1231, 583] on span "Next" at bounding box center [1224, 586] width 33 height 15
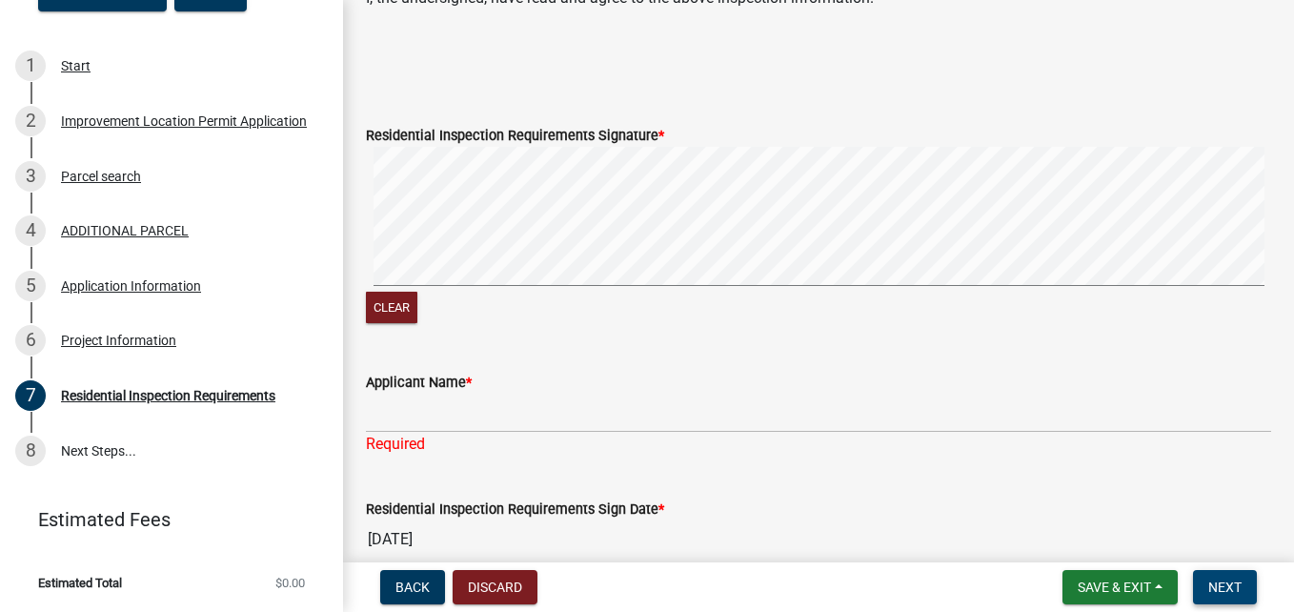
scroll to position [657, 0]
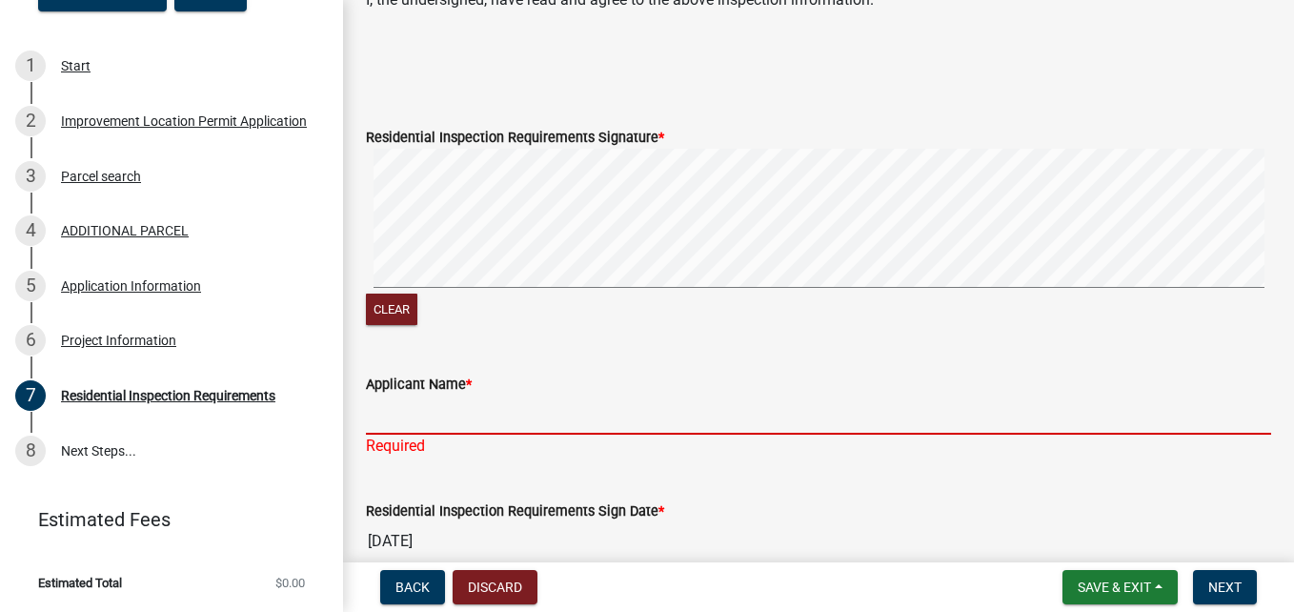
click at [385, 417] on input "Applicant Name *" at bounding box center [818, 414] width 905 height 39
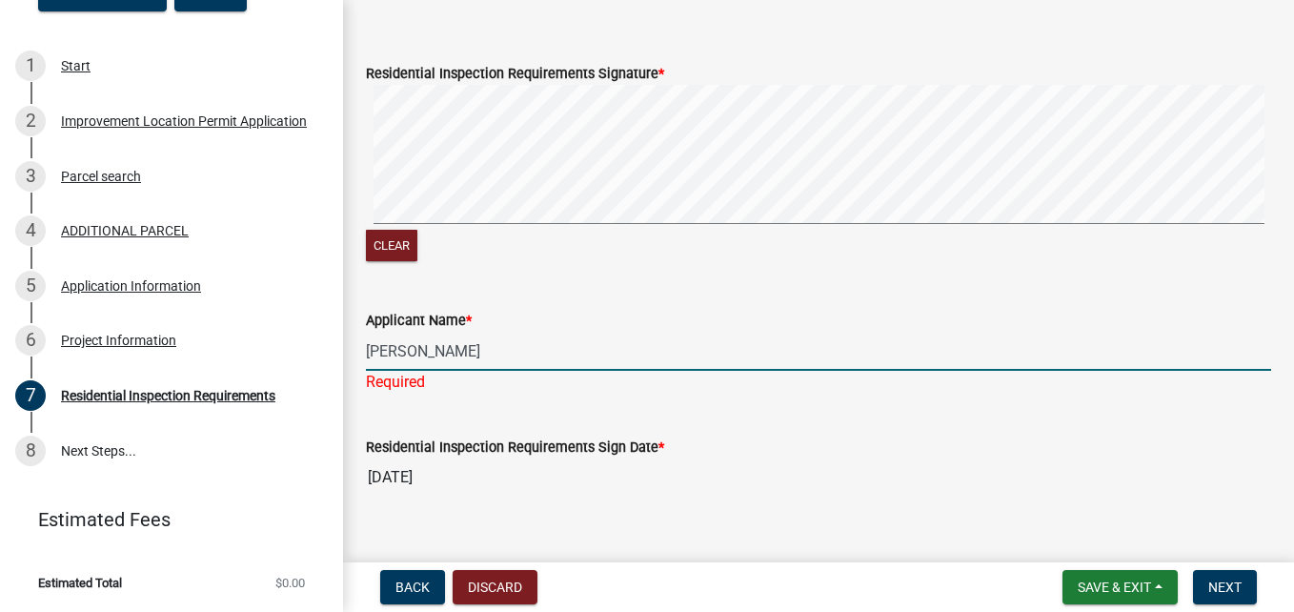
scroll to position [752, 0]
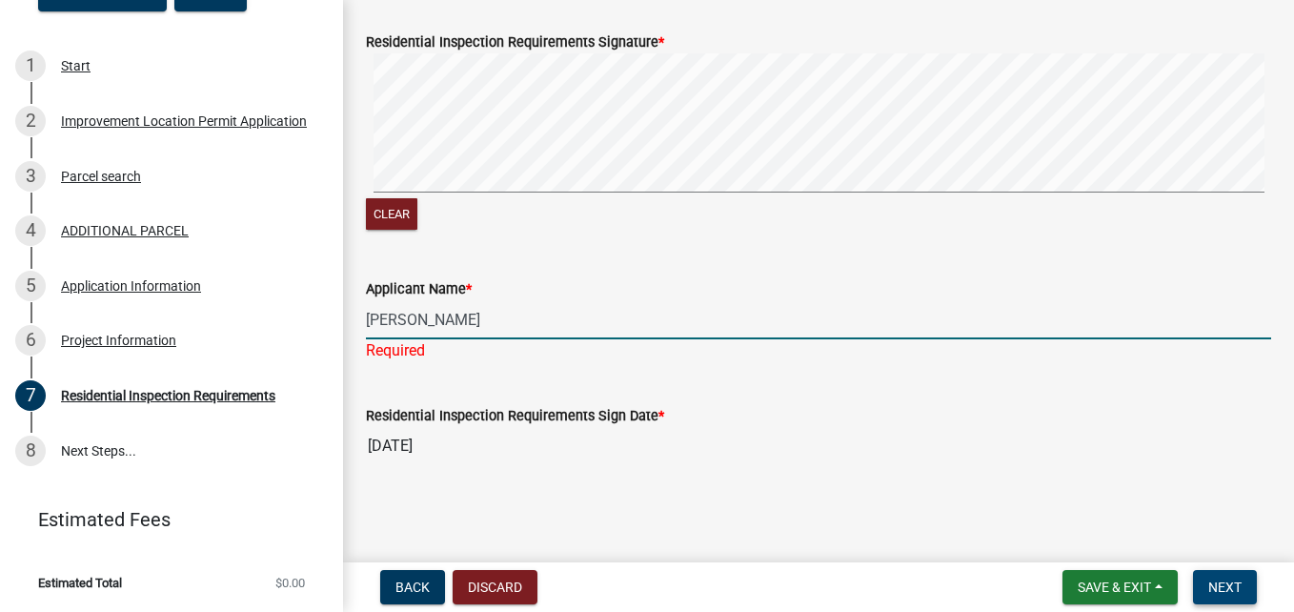
type input "[PERSON_NAME]"
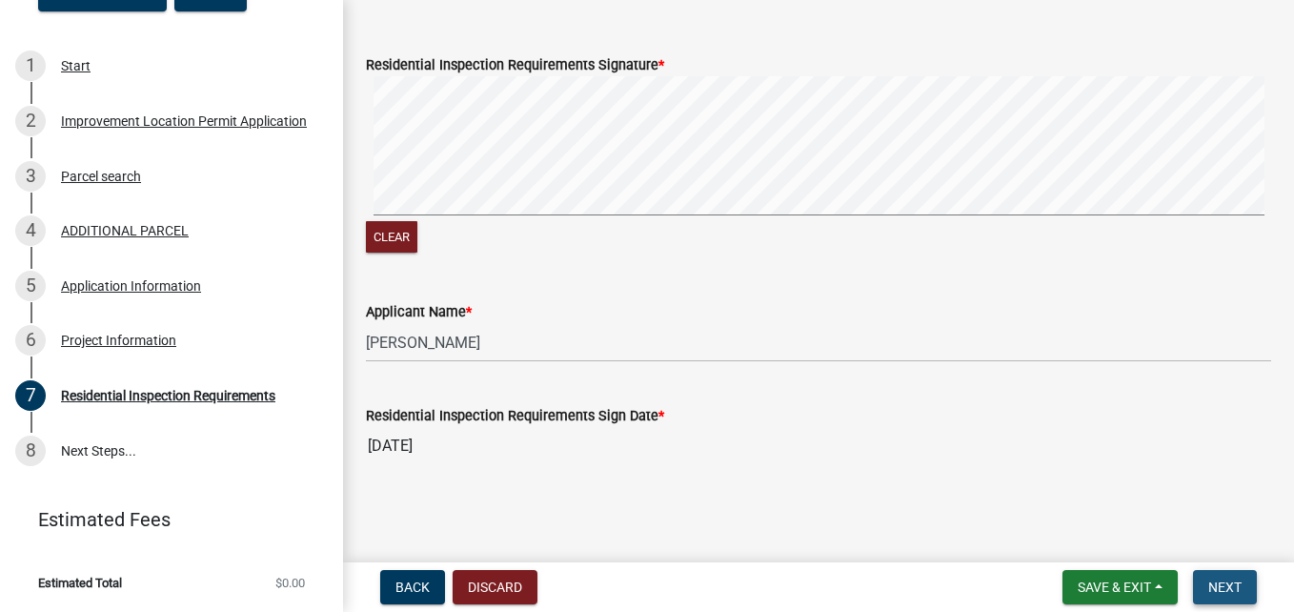
scroll to position [729, 0]
click at [1236, 585] on span "Next" at bounding box center [1224, 586] width 33 height 15
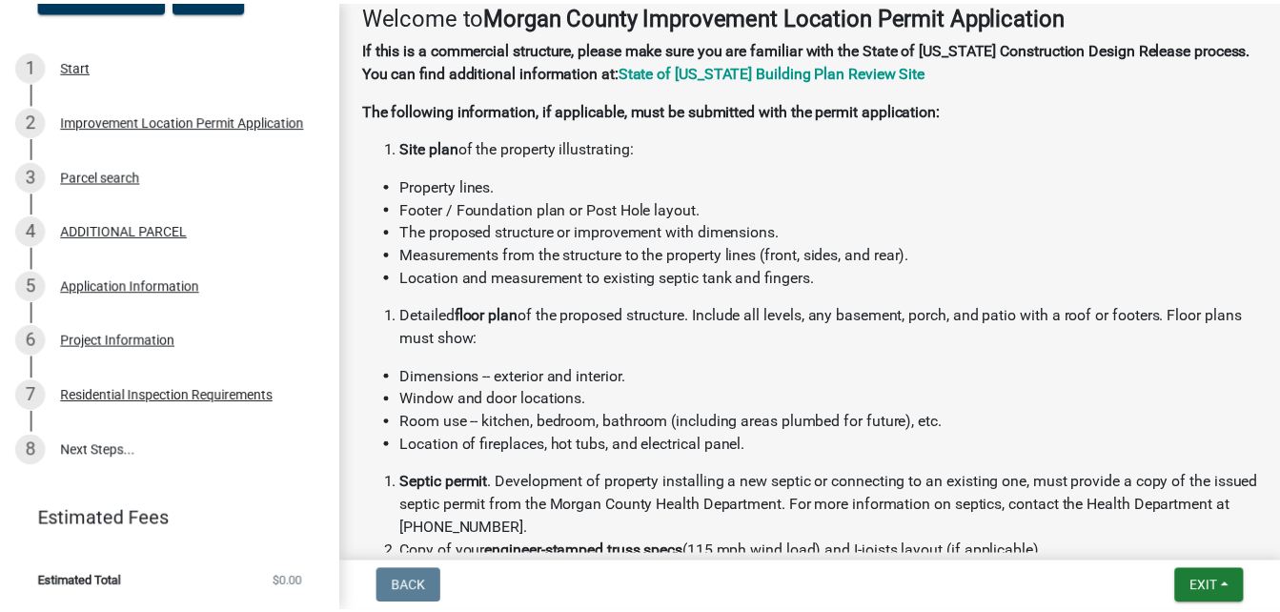
scroll to position [381, 0]
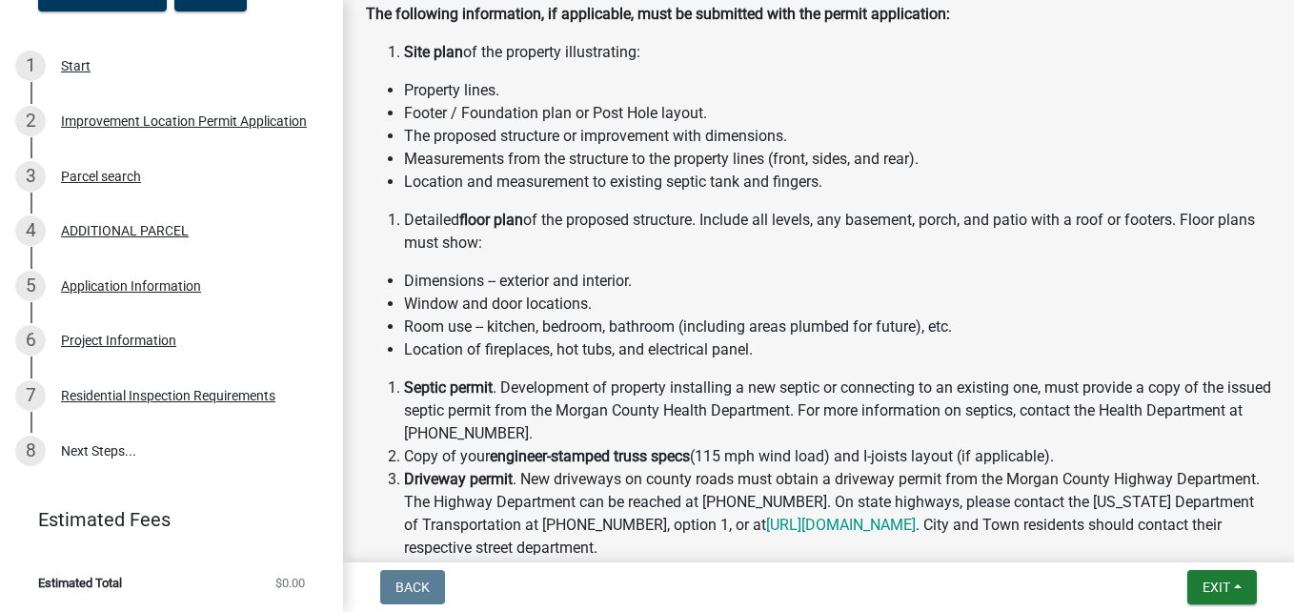
click at [95, 527] on link "Estimated Fees" at bounding box center [163, 519] width 297 height 38
click at [114, 537] on link "Estimated Fees" at bounding box center [163, 519] width 297 height 38
click at [1223, 591] on span "Exit" at bounding box center [1216, 586] width 28 height 15
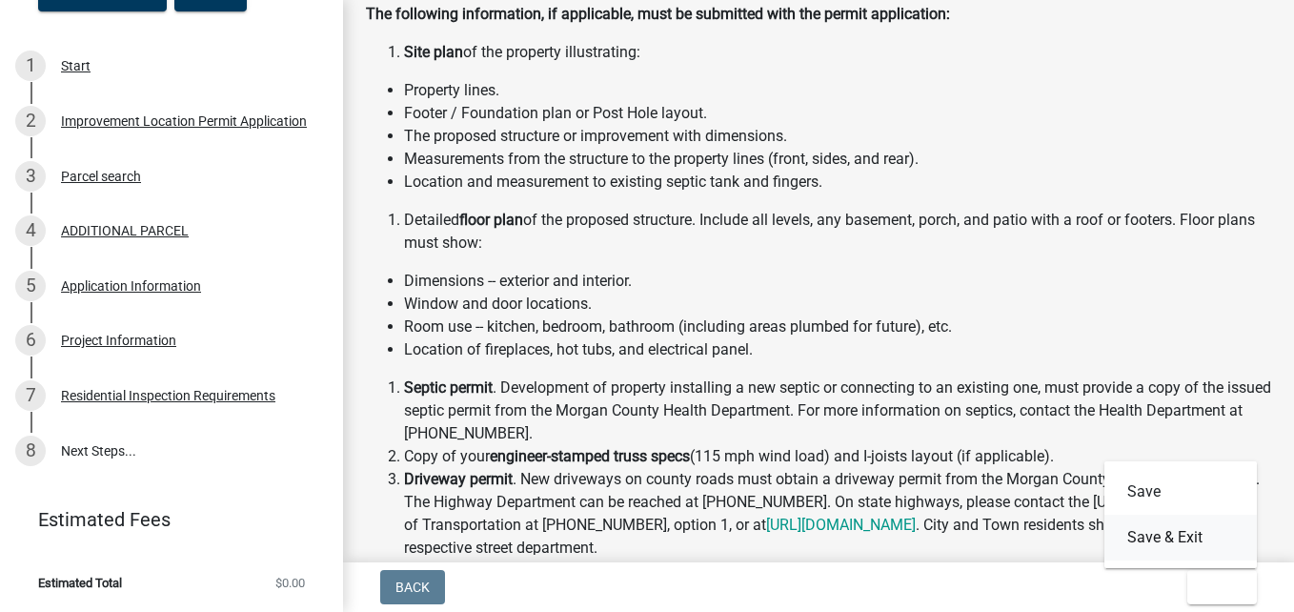
click at [1152, 538] on button "Save & Exit" at bounding box center [1180, 538] width 152 height 46
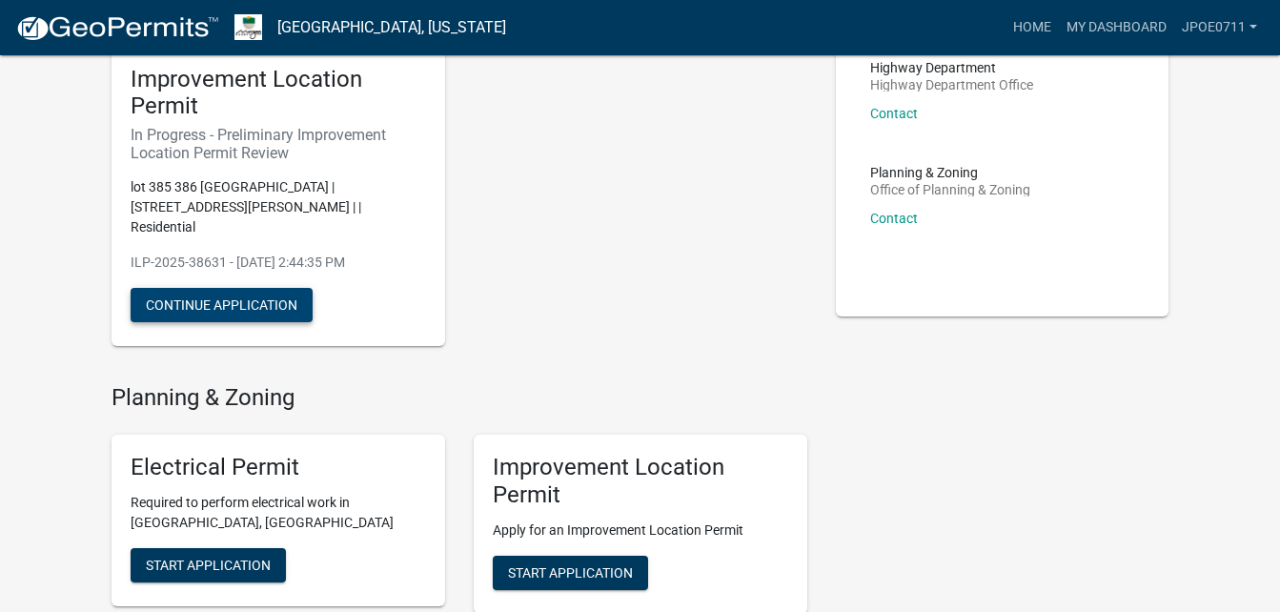
scroll to position [191, 0]
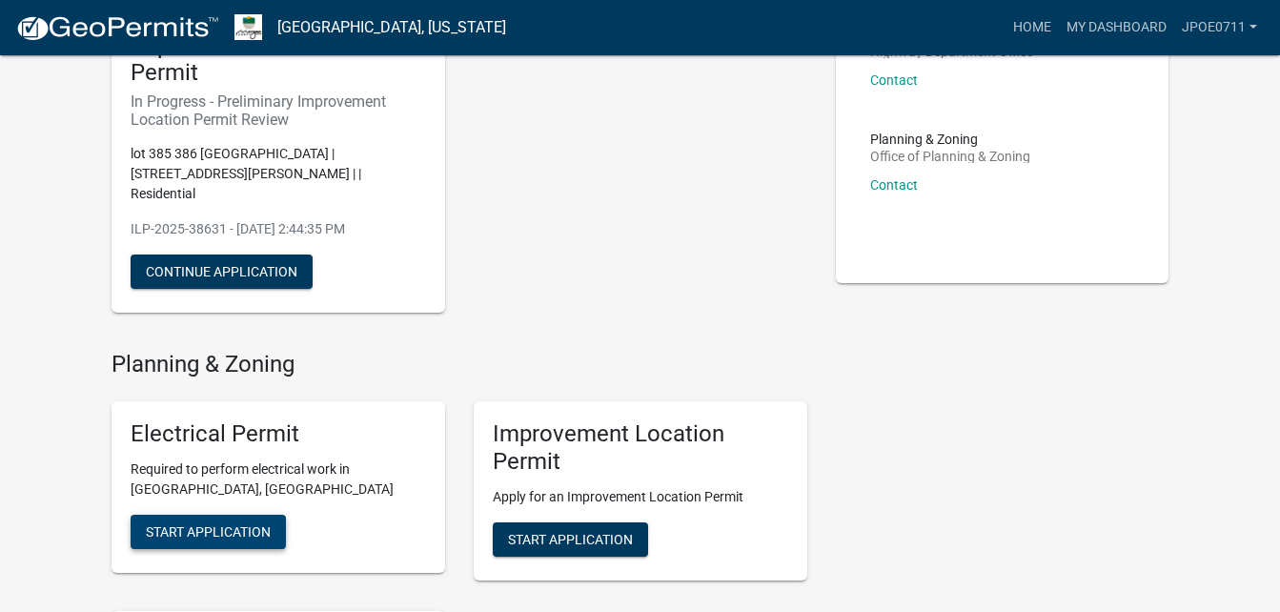
click at [192, 524] on span "Start Application" at bounding box center [208, 531] width 125 height 15
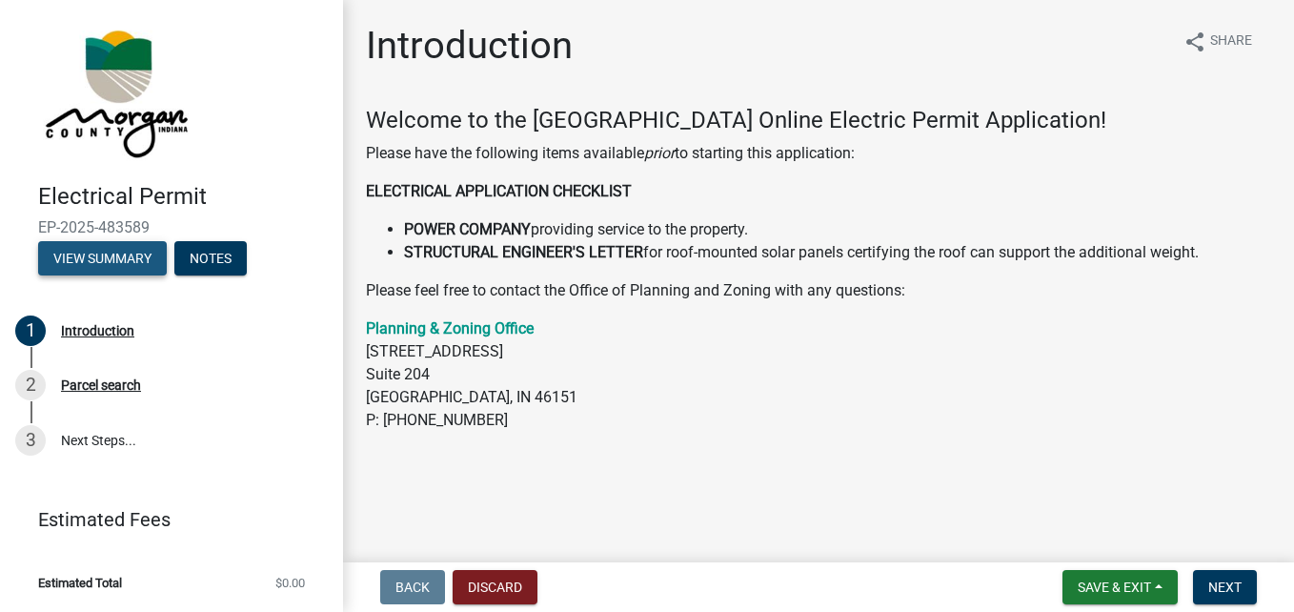
click at [113, 260] on button "View Summary" at bounding box center [102, 258] width 129 height 34
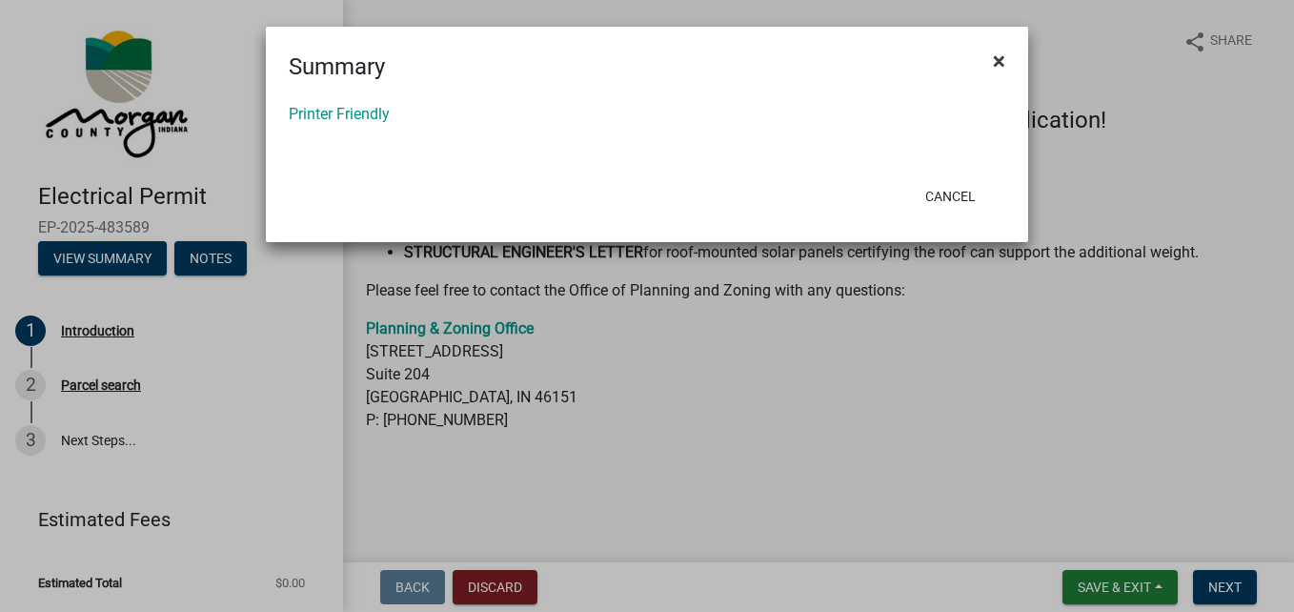
click at [1000, 60] on span "×" at bounding box center [999, 61] width 12 height 27
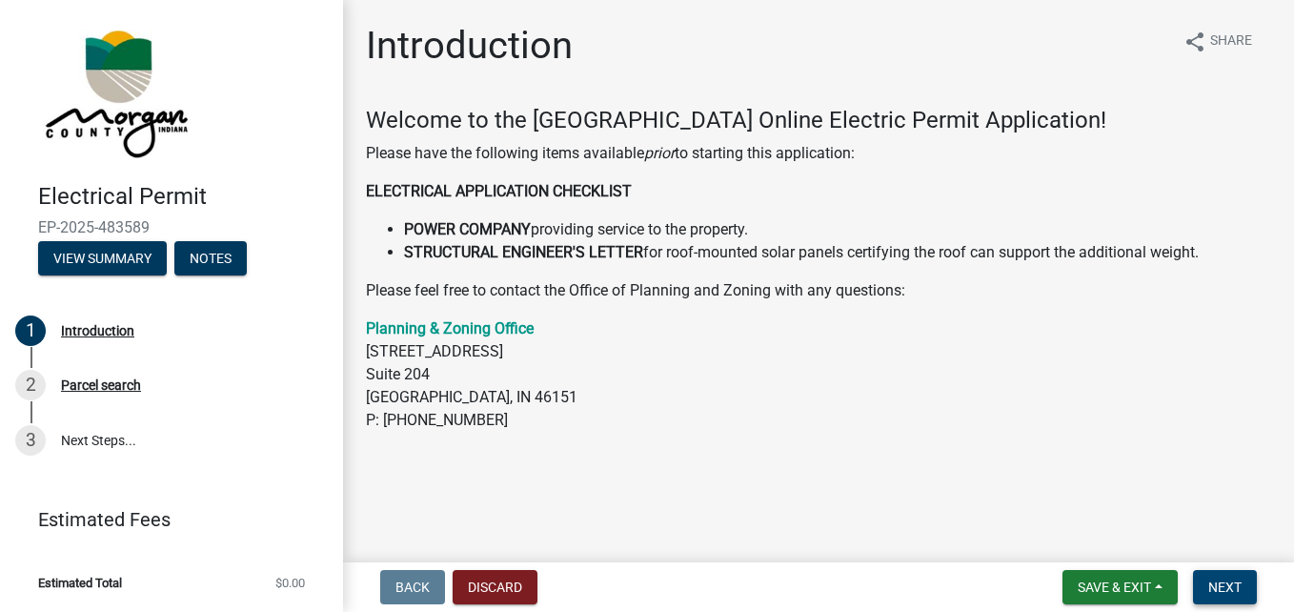
click at [1223, 586] on span "Next" at bounding box center [1224, 586] width 33 height 15
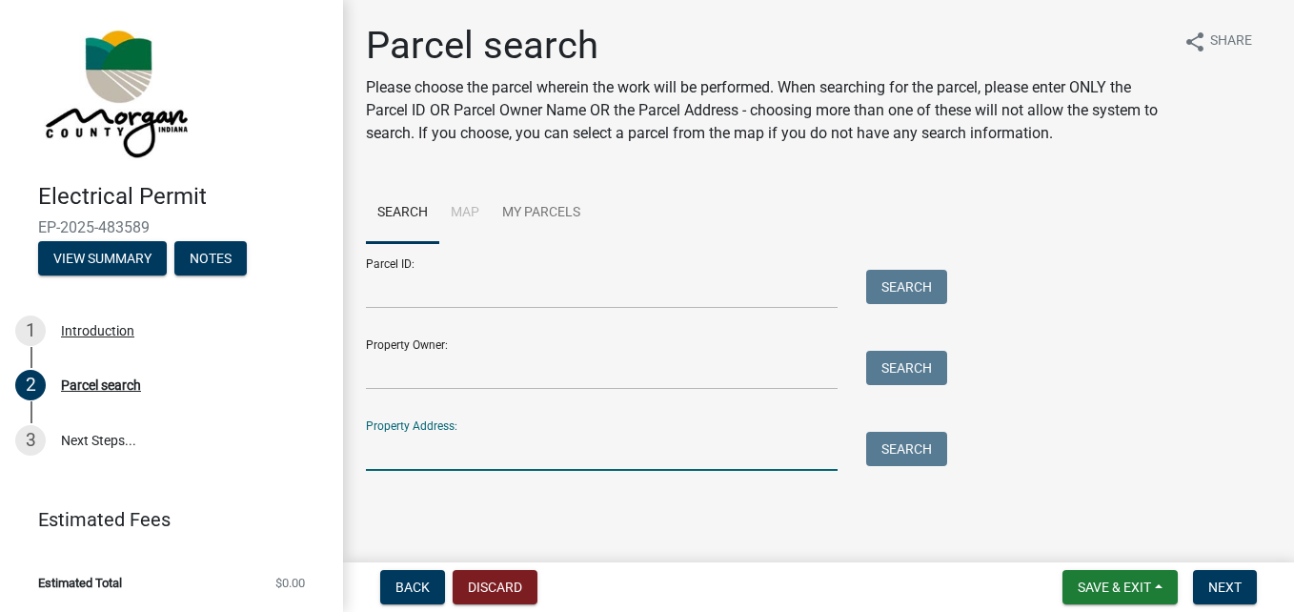
click at [389, 432] on input "Property Address:" at bounding box center [602, 451] width 472 height 39
type input "[STREET_ADDRESS][PERSON_NAME][US_STATE]"
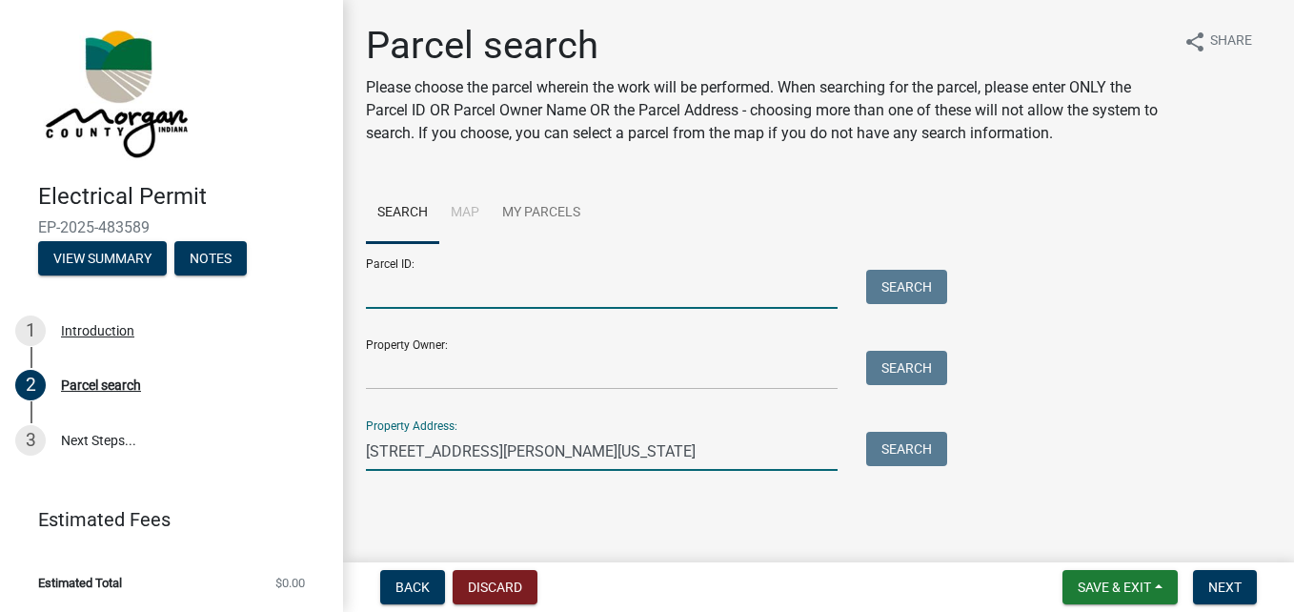
type input "[PHONE_NUMBER]=016.000=012"
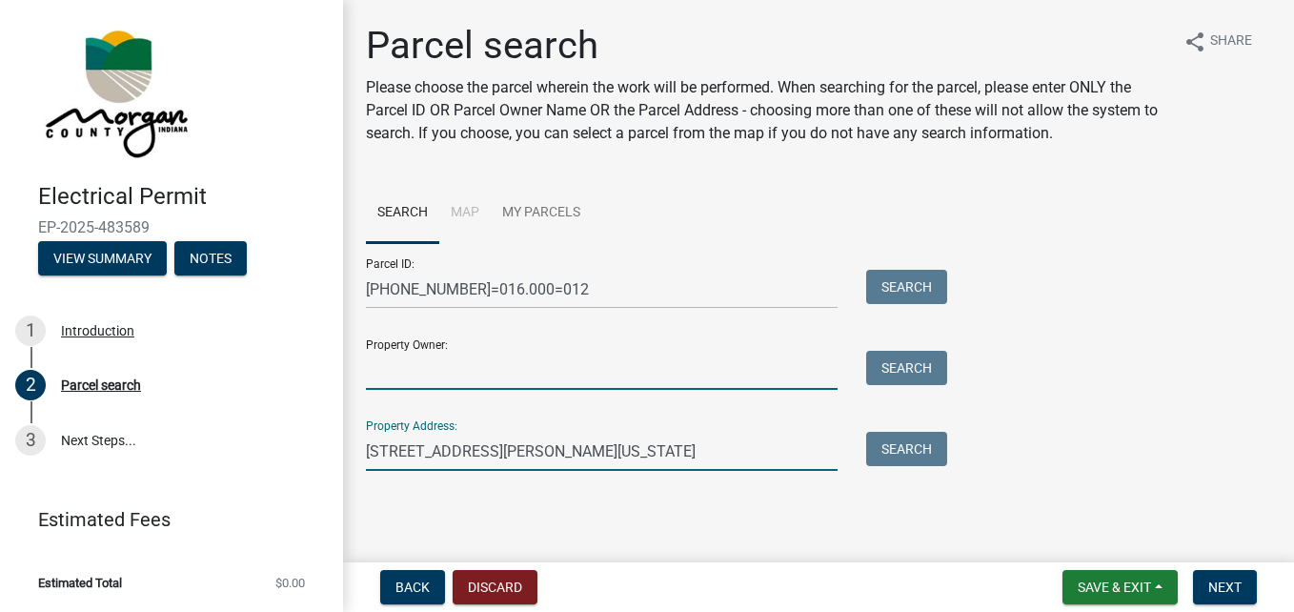
type input "[PERSON_NAME]"
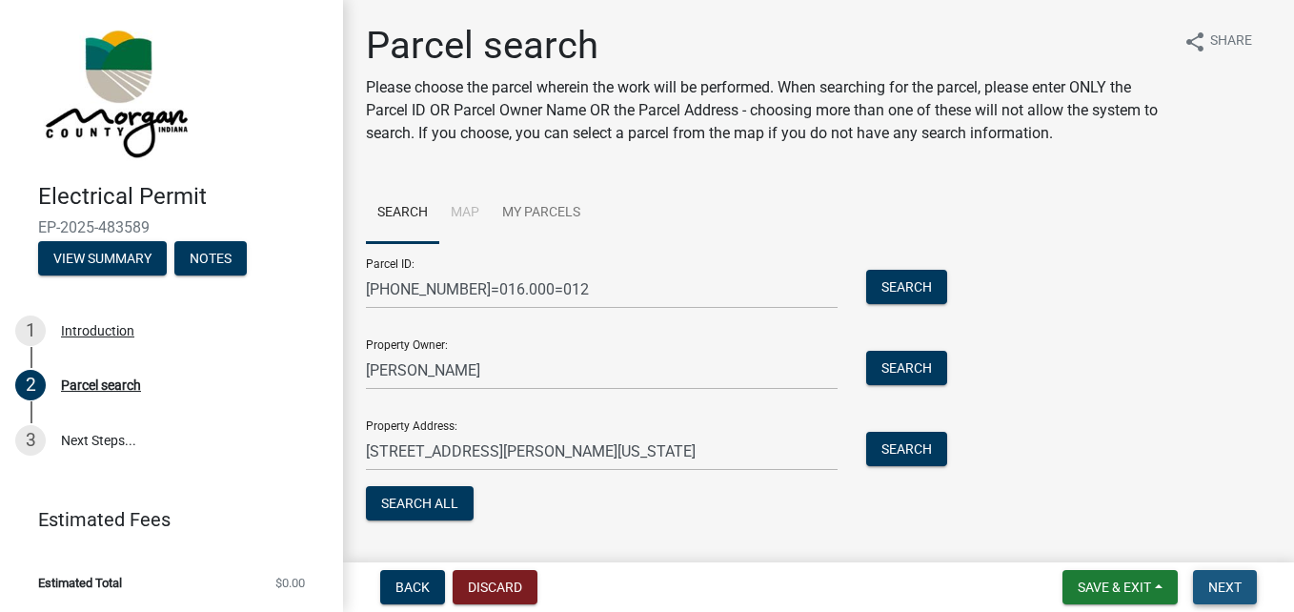
click at [1227, 583] on span "Next" at bounding box center [1224, 586] width 33 height 15
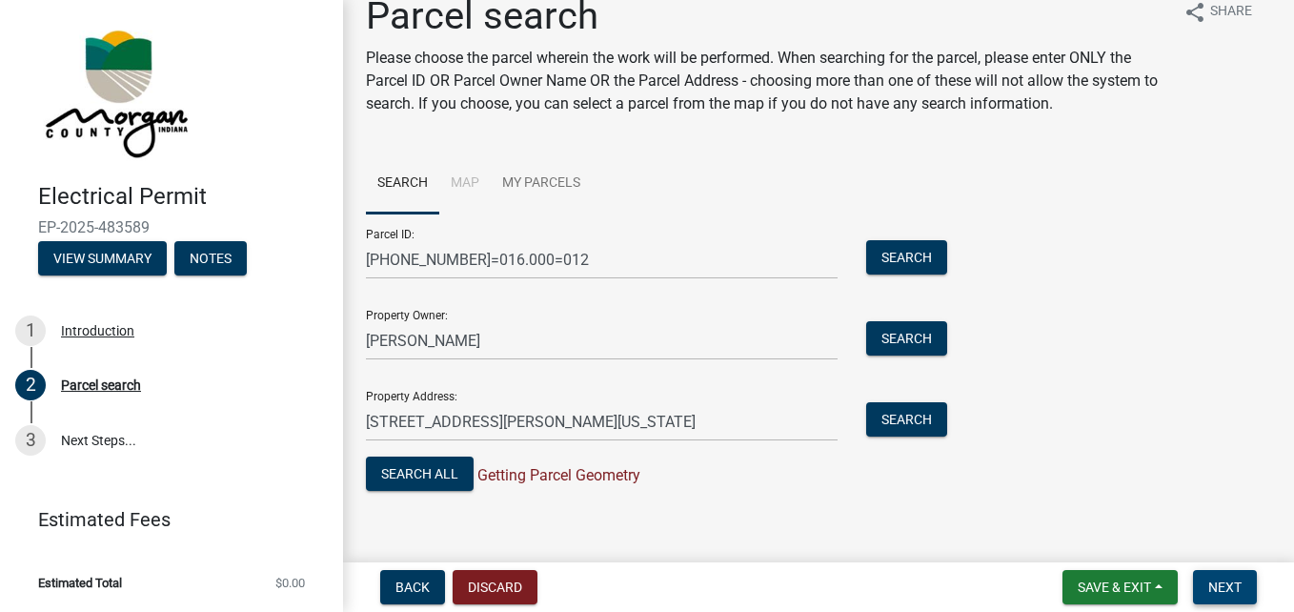
scroll to position [45, 0]
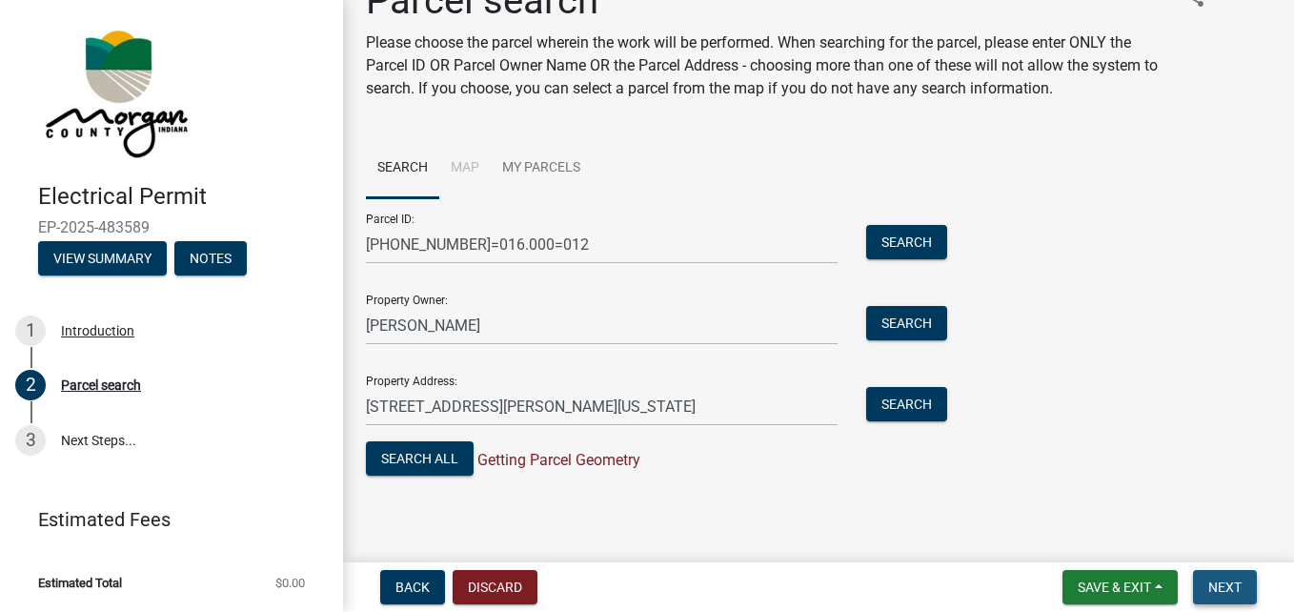
click at [1237, 582] on span "Next" at bounding box center [1224, 586] width 33 height 15
click at [1120, 590] on span "Save & Exit" at bounding box center [1114, 586] width 73 height 15
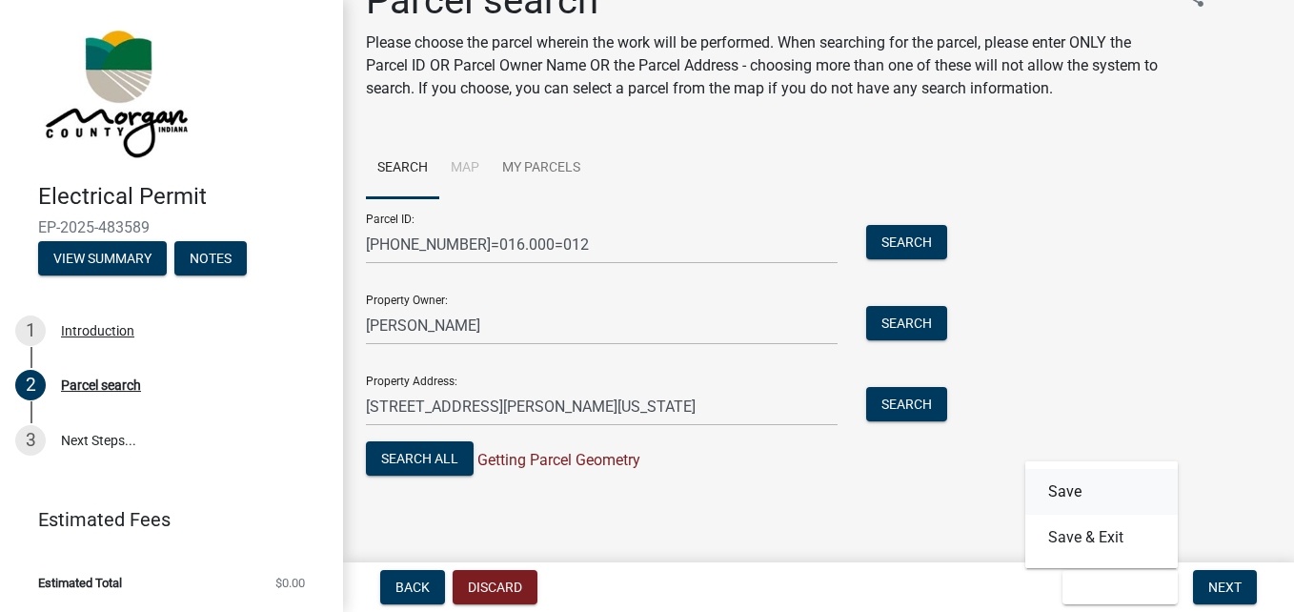
click at [1071, 491] on button "Save" at bounding box center [1101, 492] width 152 height 46
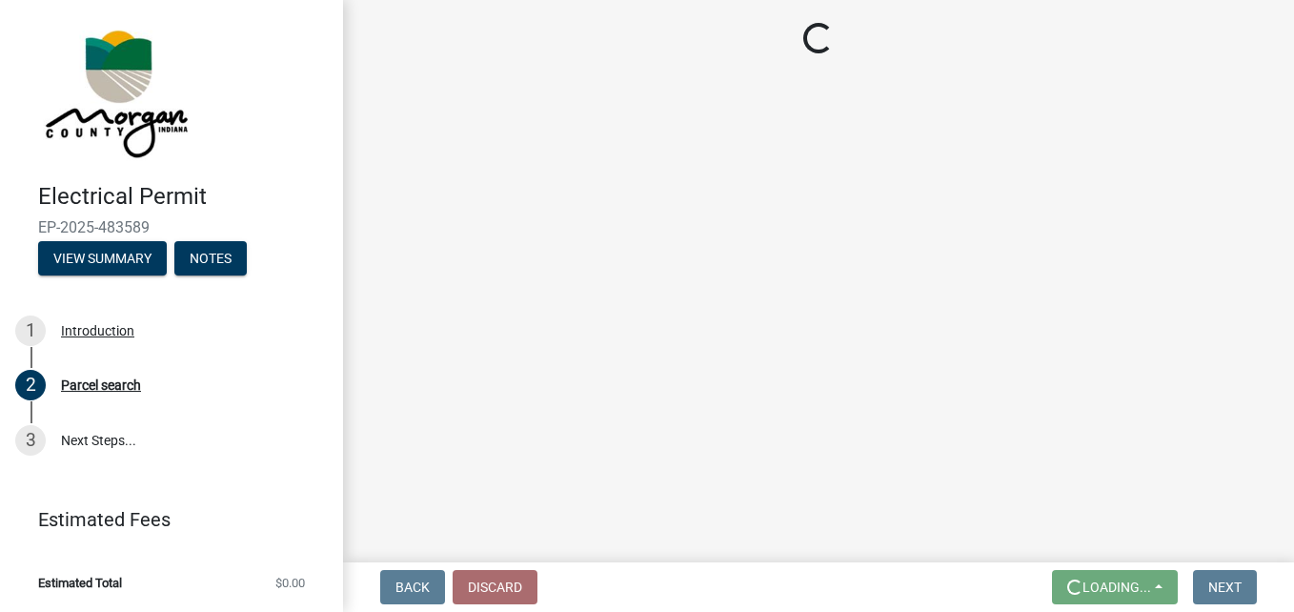
scroll to position [0, 0]
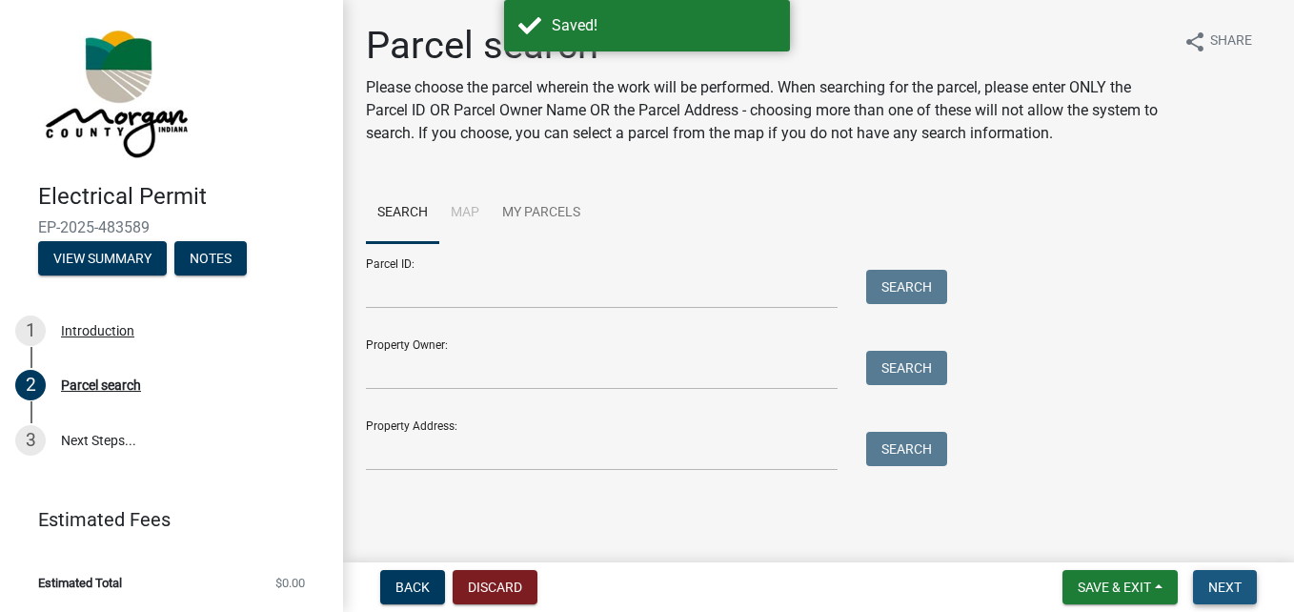
click at [1207, 583] on button "Next" at bounding box center [1225, 587] width 64 height 34
click at [1215, 586] on span "Next" at bounding box center [1224, 586] width 33 height 15
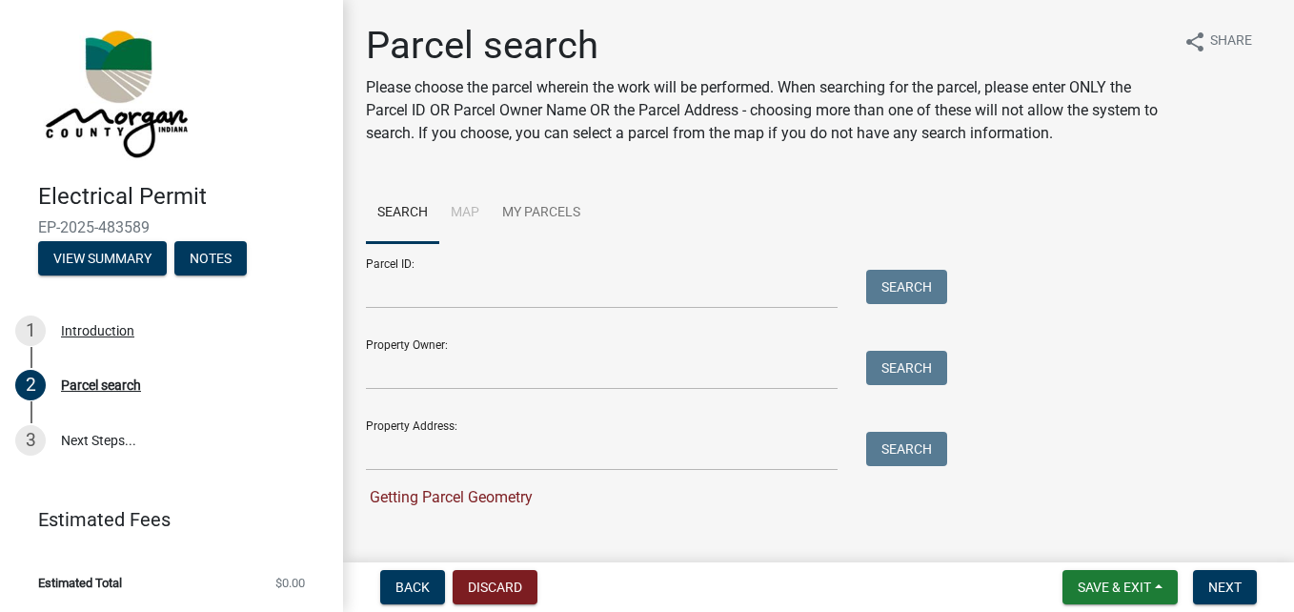
click at [437, 507] on div "Getting Parcel Geometry" at bounding box center [652, 497] width 572 height 23
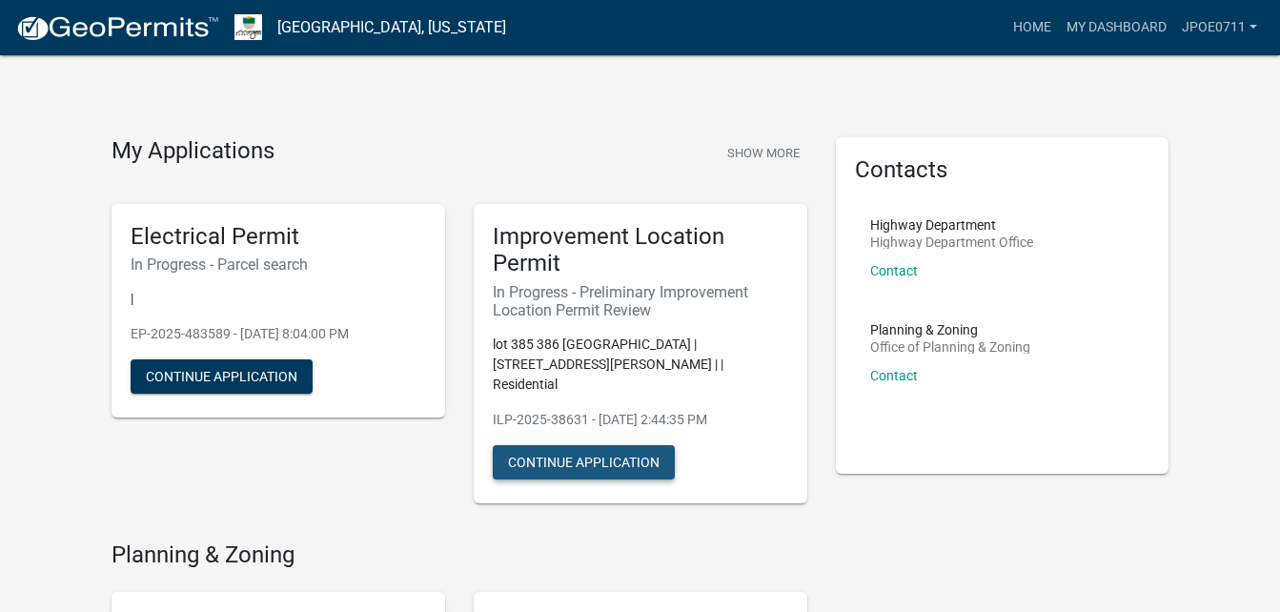
click at [575, 445] on button "Continue Application" at bounding box center [584, 462] width 182 height 34
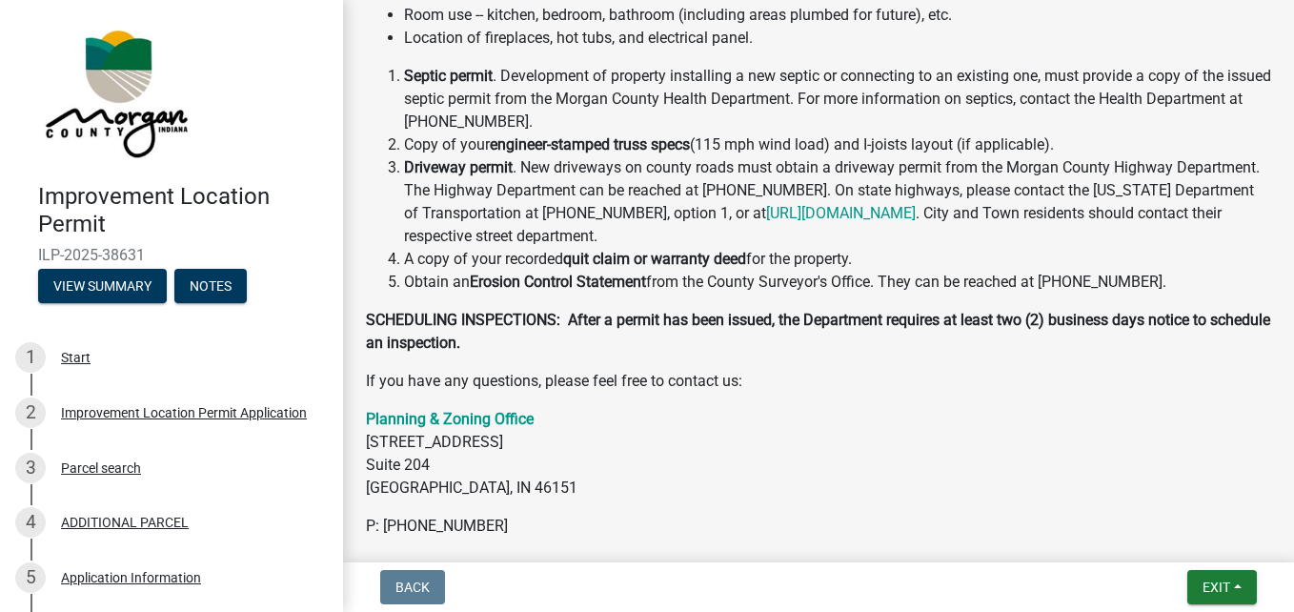
scroll to position [788, 0]
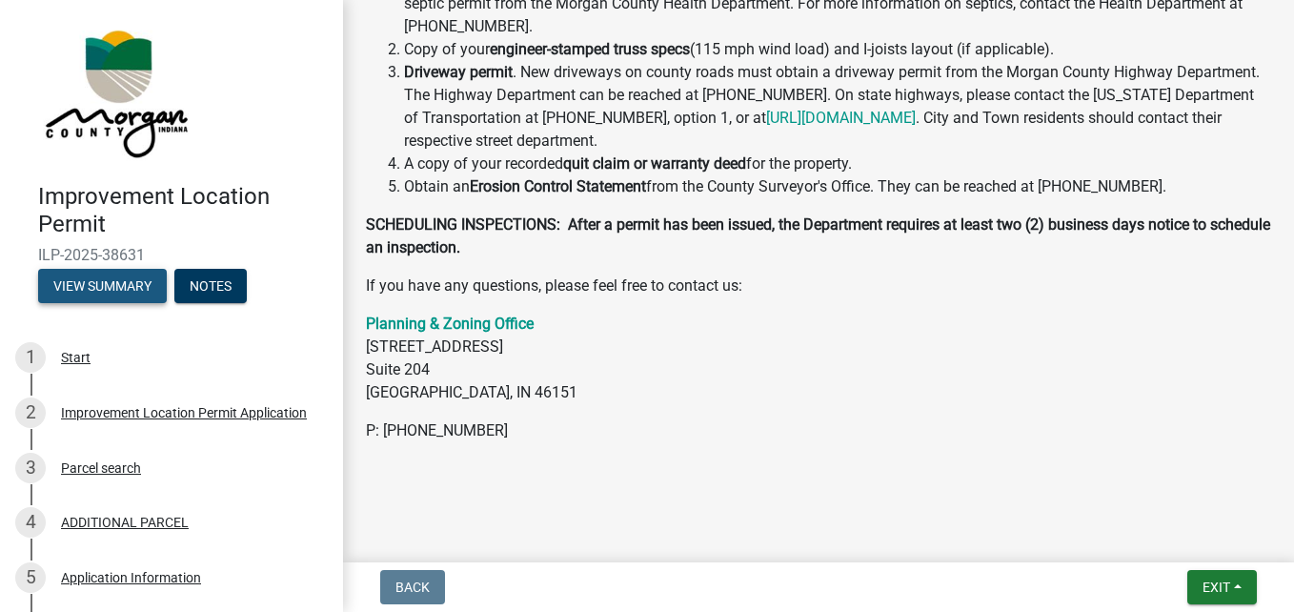
click at [125, 285] on button "View Summary" at bounding box center [102, 286] width 129 height 34
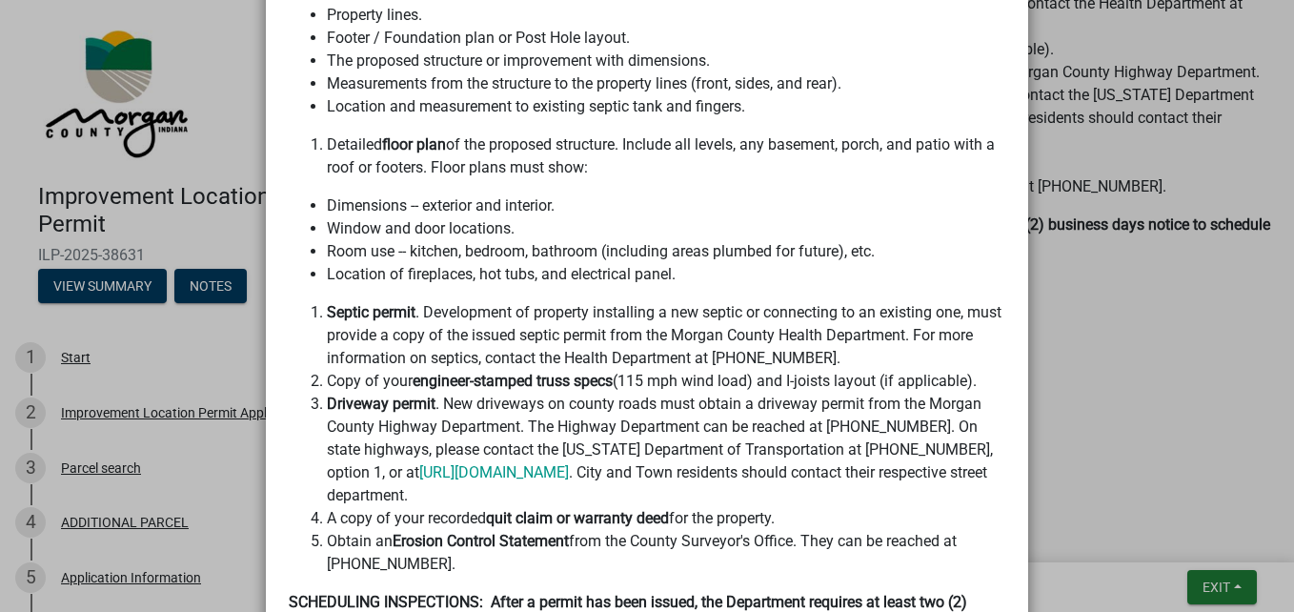
scroll to position [422, 0]
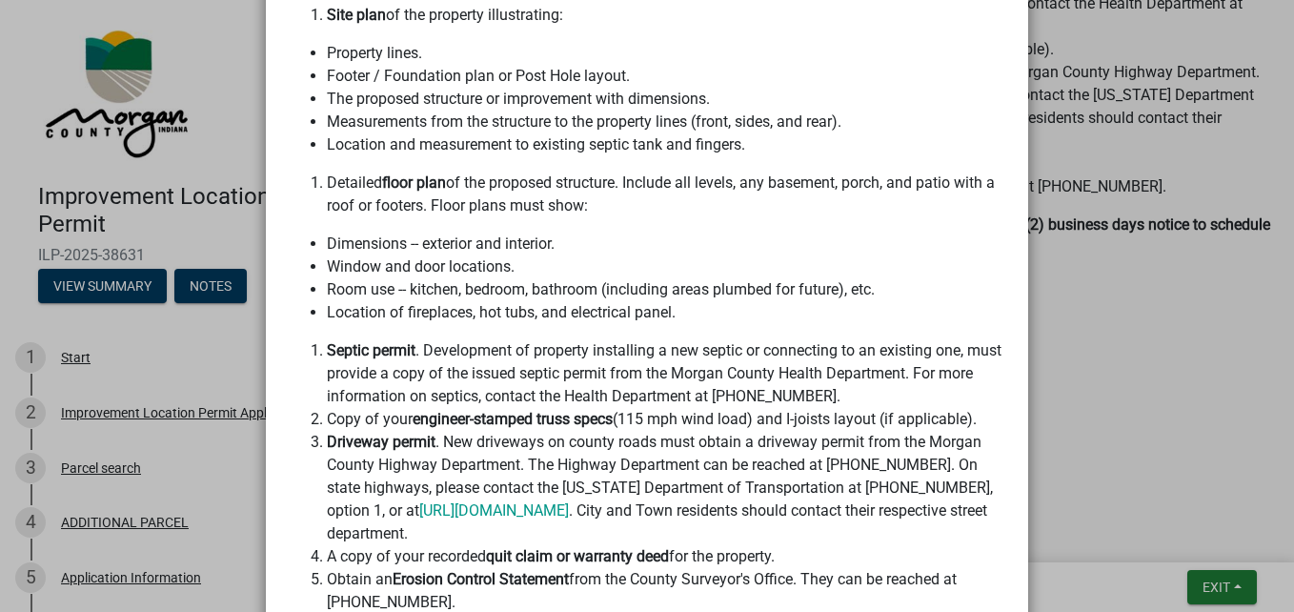
click at [214, 292] on ngb-modal-window "Summary × Printer Friendly Improvement Location Permit Application Parcel searc…" at bounding box center [647, 306] width 1294 height 612
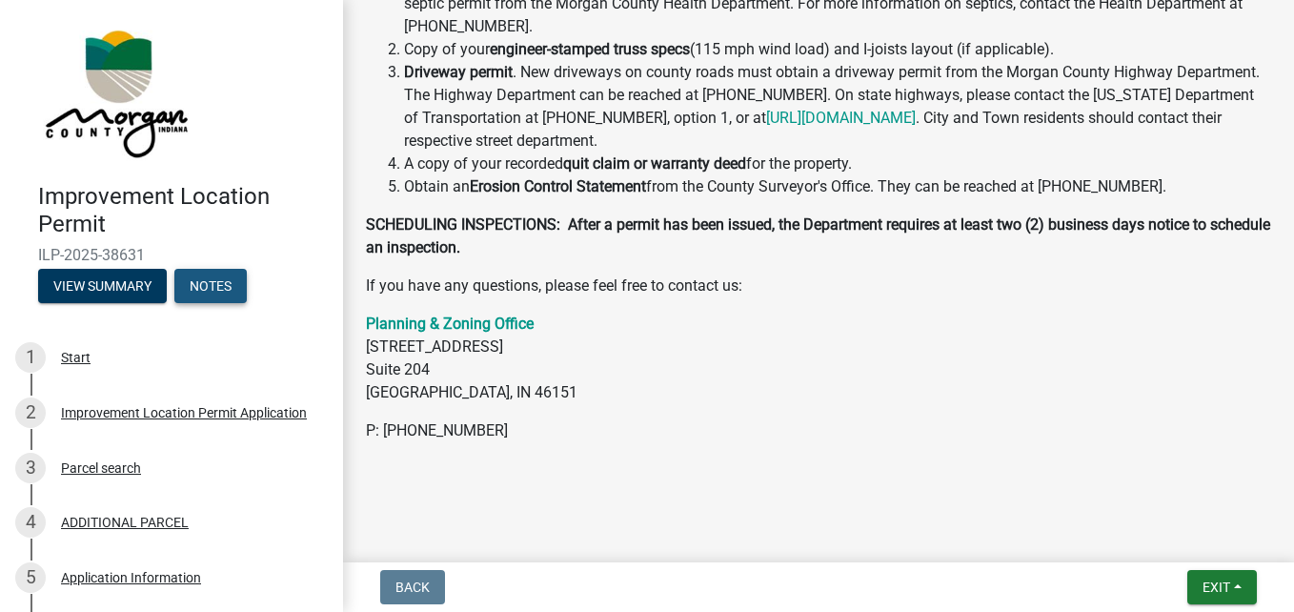
click at [214, 292] on button "Notes" at bounding box center [210, 286] width 72 height 34
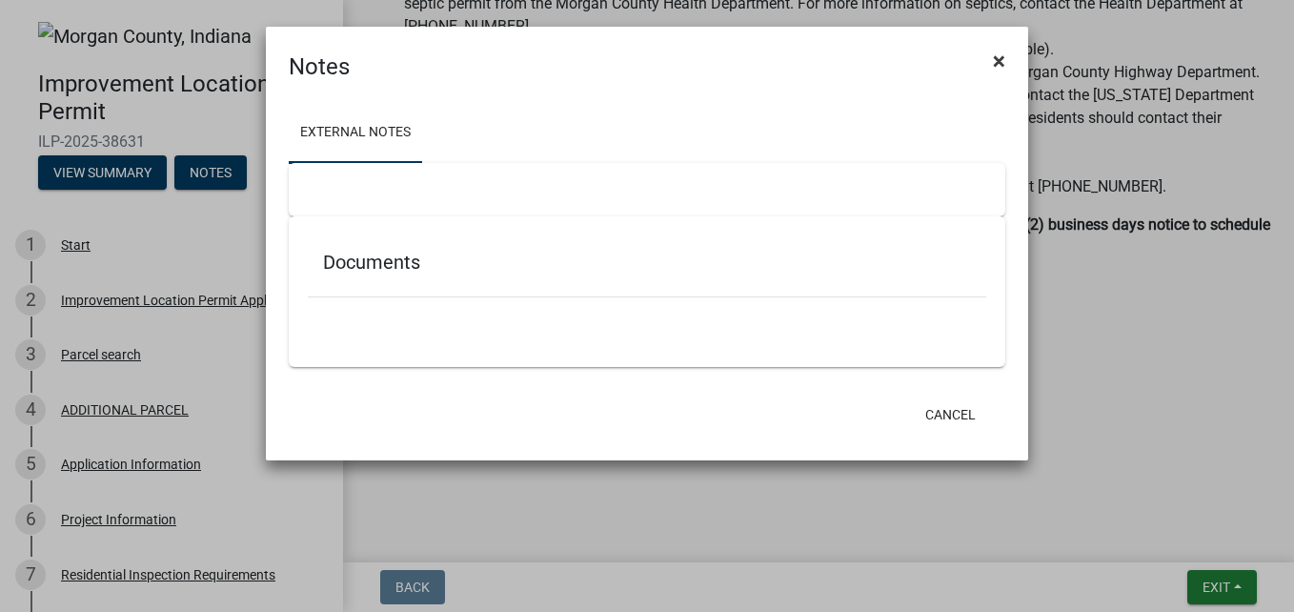
click at [994, 56] on span "×" at bounding box center [999, 61] width 12 height 27
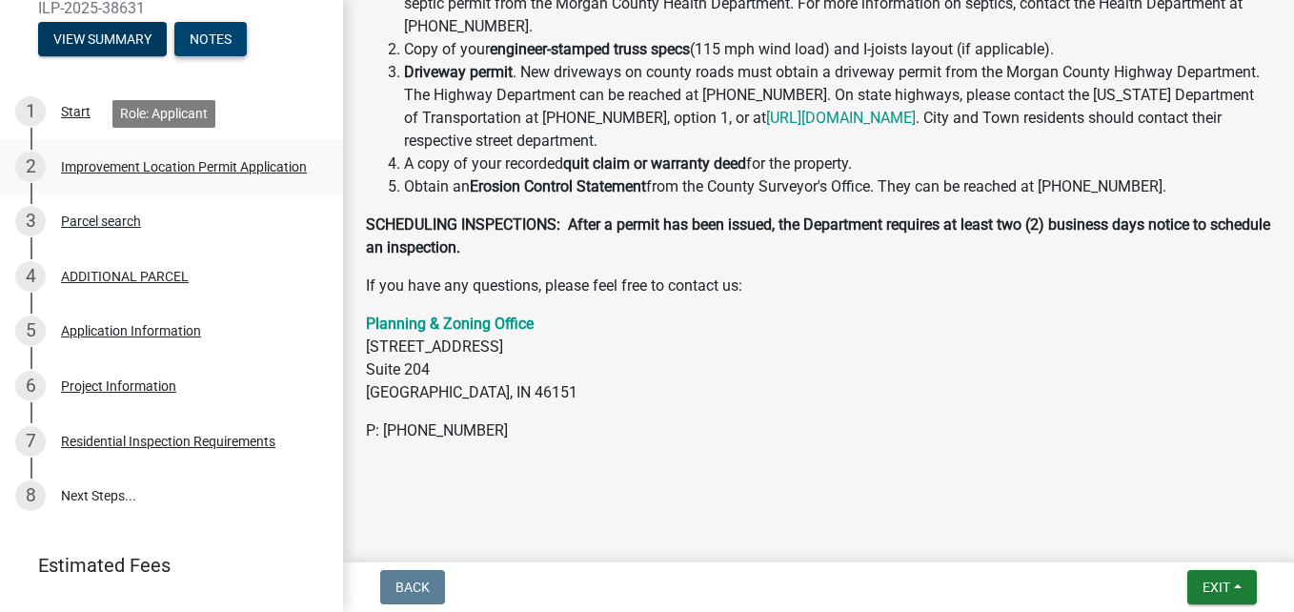
scroll to position [179, 0]
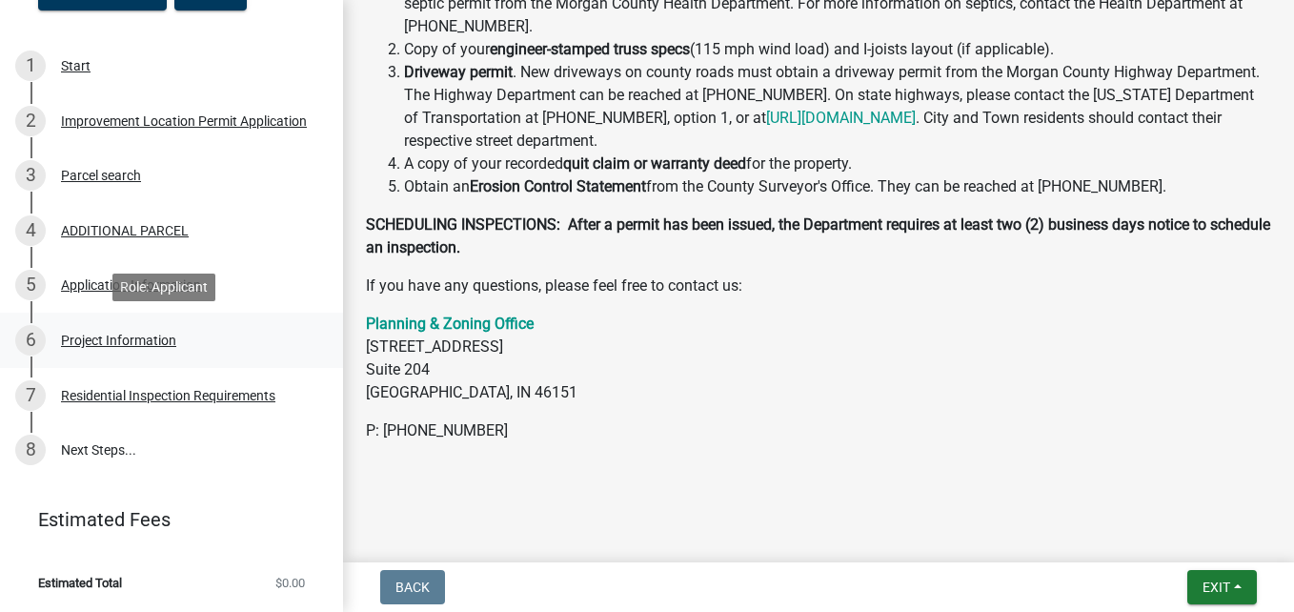
click at [125, 333] on div "Project Information" at bounding box center [118, 339] width 115 height 13
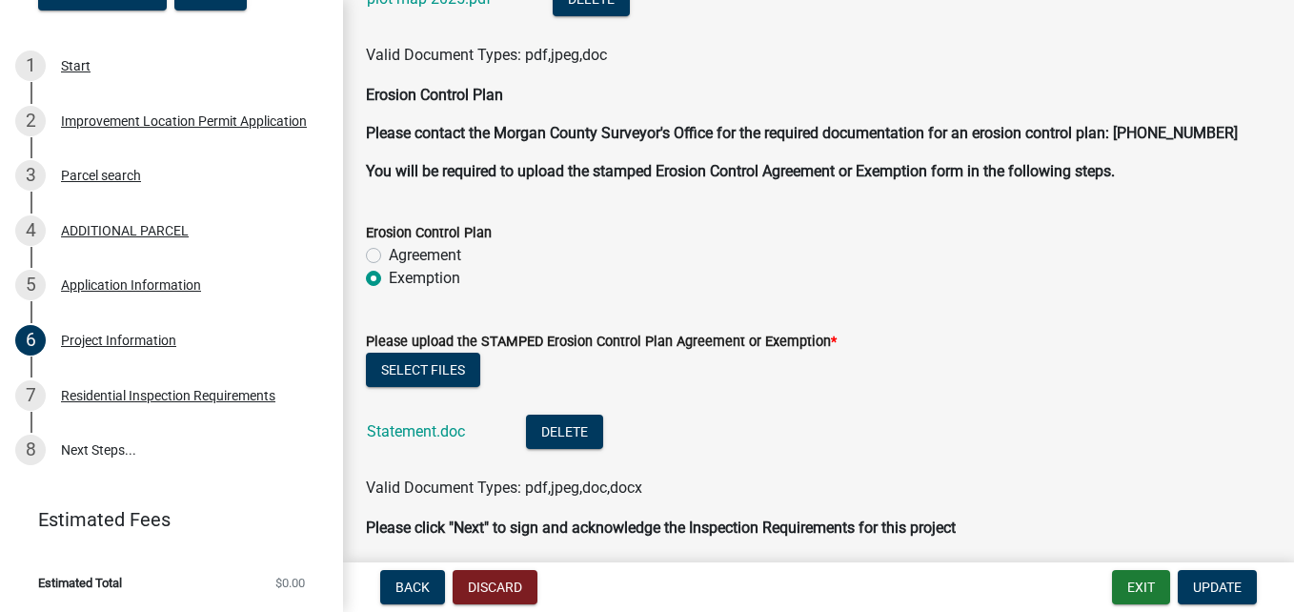
scroll to position [4934, 0]
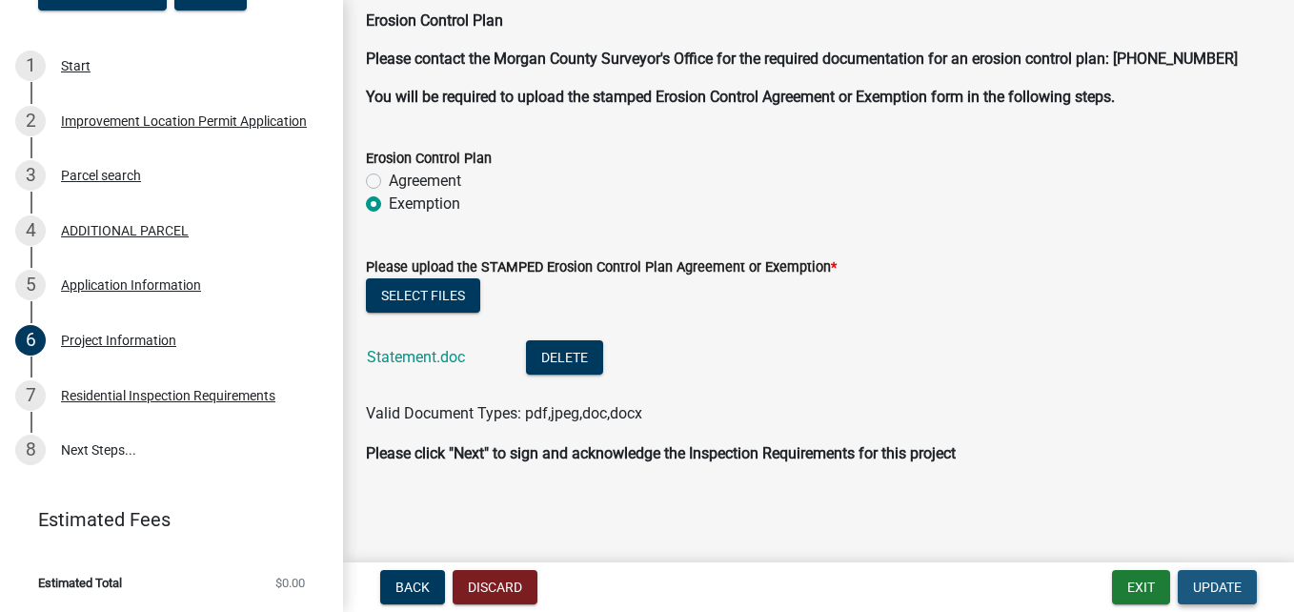
click at [1207, 594] on span "Update" at bounding box center [1217, 586] width 49 height 15
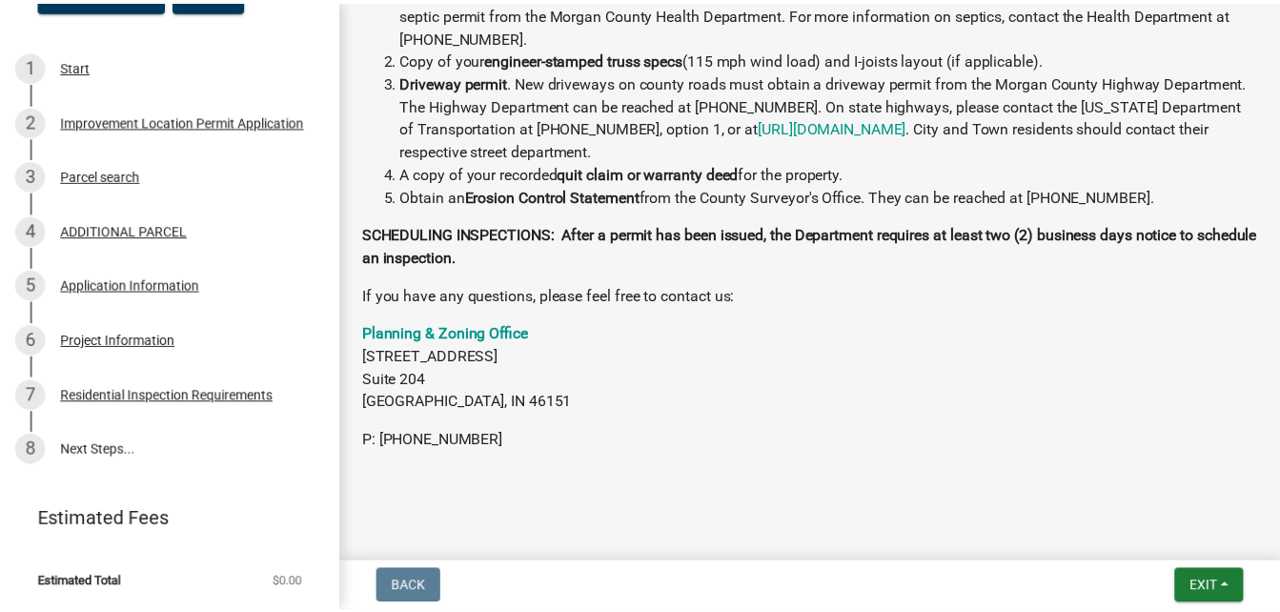
scroll to position [788, 0]
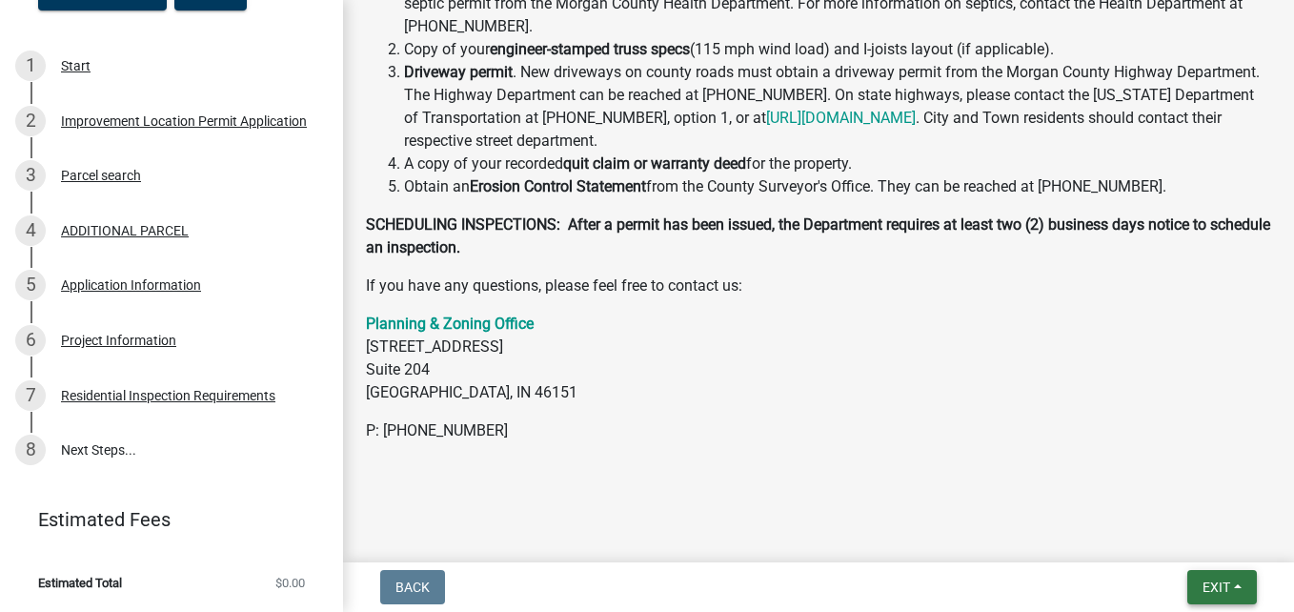
click at [1241, 587] on button "Exit" at bounding box center [1222, 587] width 70 height 34
click at [1182, 539] on button "Save & Exit" at bounding box center [1180, 538] width 152 height 46
